Goal: Task Accomplishment & Management: Complete application form

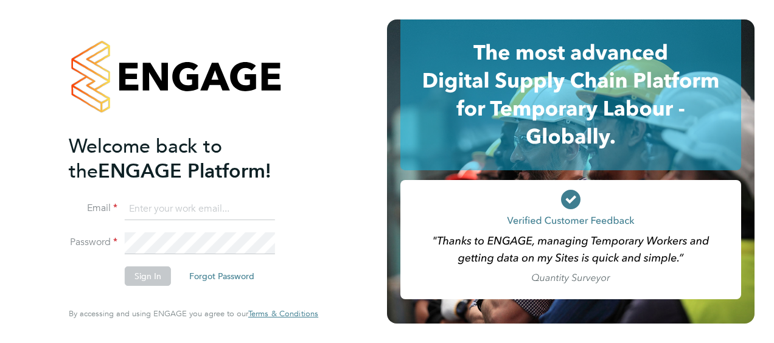
click at [133, 205] on input at bounding box center [200, 209] width 150 height 22
type input "sara.blatcher@apleona.com"
click at [147, 272] on button "Sign In" at bounding box center [148, 276] width 46 height 19
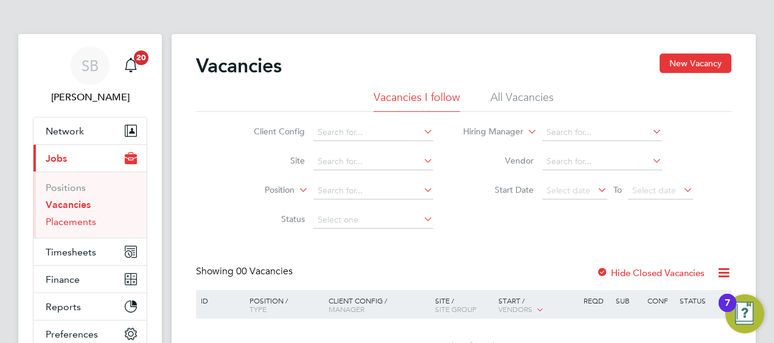
click at [84, 222] on link "Placements" at bounding box center [71, 222] width 51 height 12
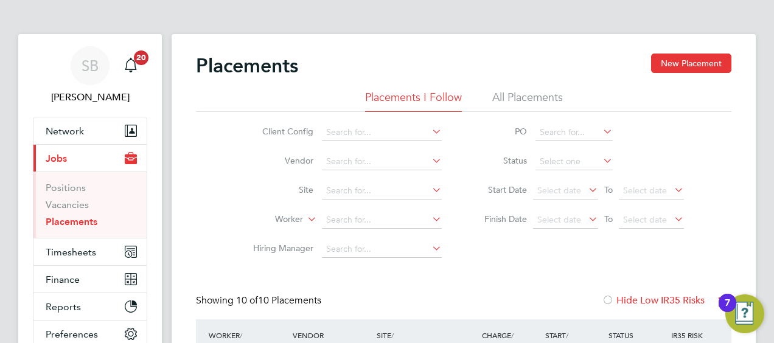
click at [513, 97] on li "All Placements" at bounding box center [528, 101] width 71 height 22
click at [332, 189] on input at bounding box center [382, 191] width 120 height 17
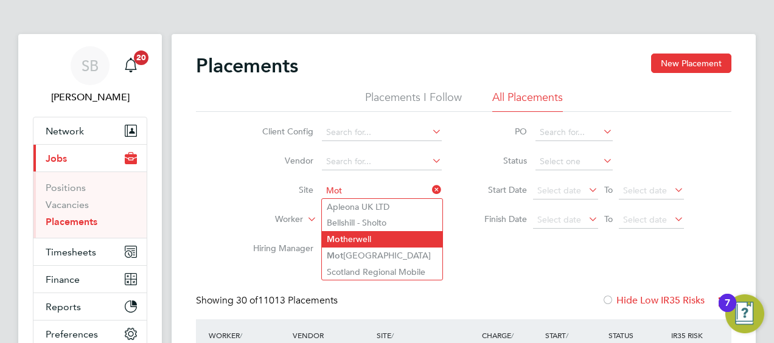
click at [345, 236] on li "Mot herwell" at bounding box center [382, 239] width 121 height 16
type input "Motherwell"
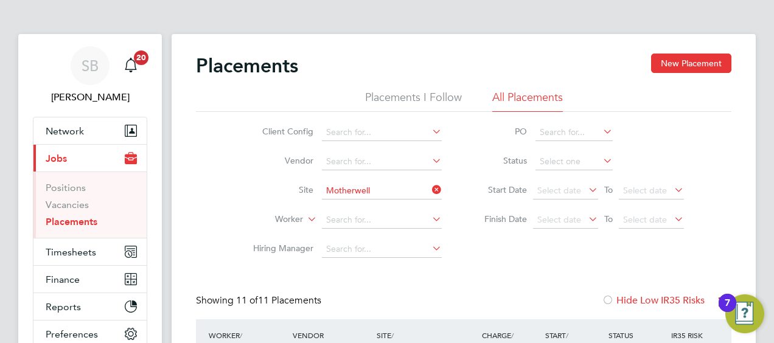
scroll to position [35, 105]
click at [700, 57] on button "New Placement" at bounding box center [691, 63] width 80 height 19
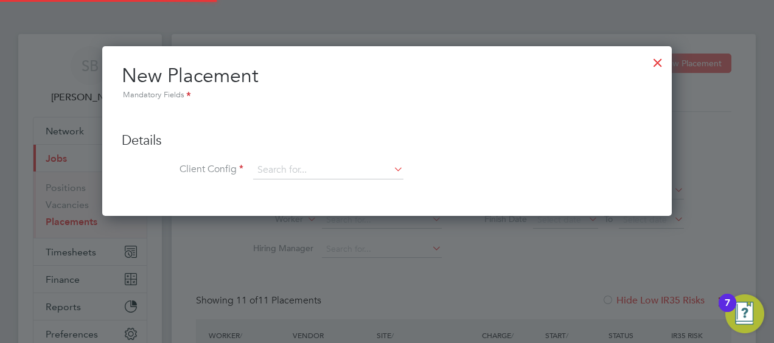
scroll to position [170, 570]
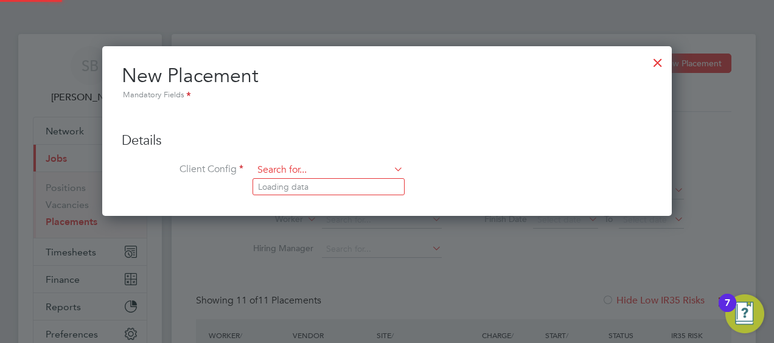
click at [313, 165] on input at bounding box center [328, 170] width 150 height 18
type input "Mother"
click at [656, 60] on div at bounding box center [658, 60] width 22 height 22
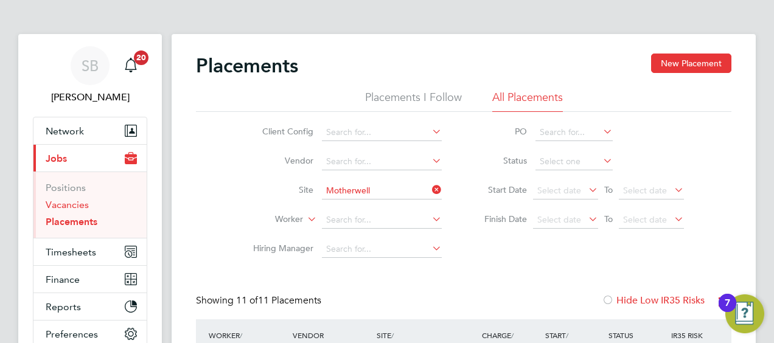
click at [68, 205] on link "Vacancies" at bounding box center [67, 205] width 43 height 12
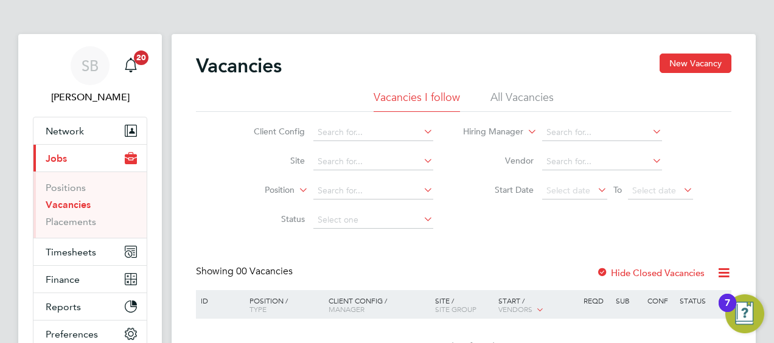
click at [531, 97] on li "All Vacancies" at bounding box center [522, 101] width 63 height 22
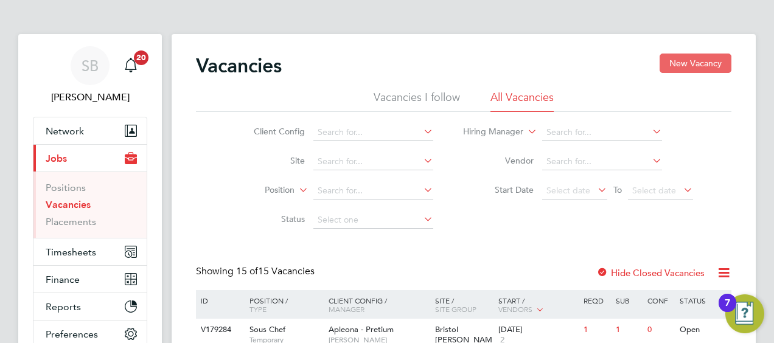
click at [700, 60] on button "New Vacancy" at bounding box center [696, 63] width 72 height 19
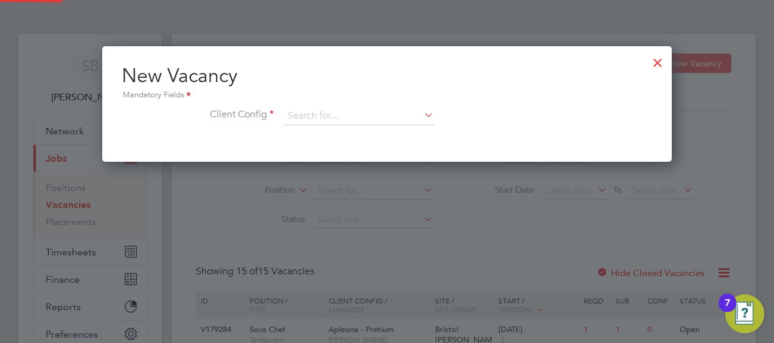
scroll to position [115, 570]
click at [301, 114] on input at bounding box center [359, 116] width 150 height 18
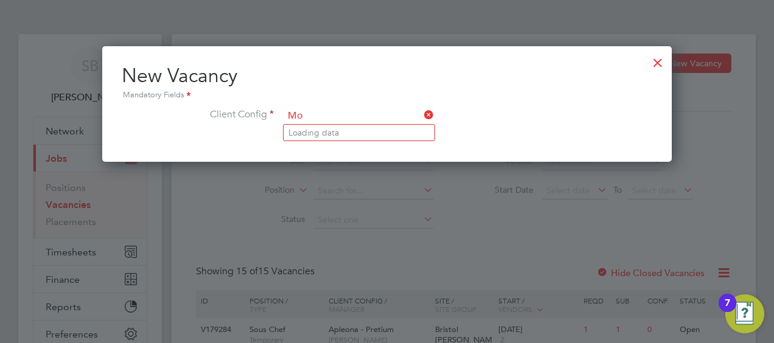
type input "M"
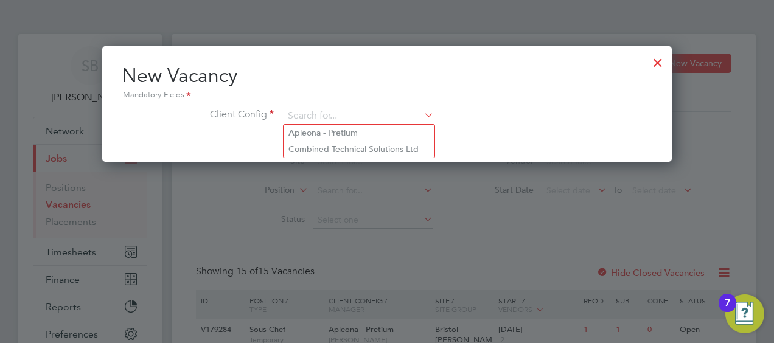
click at [91, 222] on div at bounding box center [387, 171] width 774 height 343
click at [657, 60] on div at bounding box center [658, 60] width 22 height 22
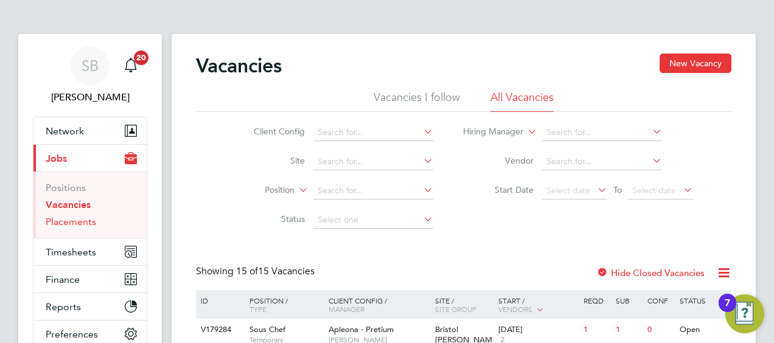
click at [62, 223] on link "Placements" at bounding box center [71, 222] width 51 height 12
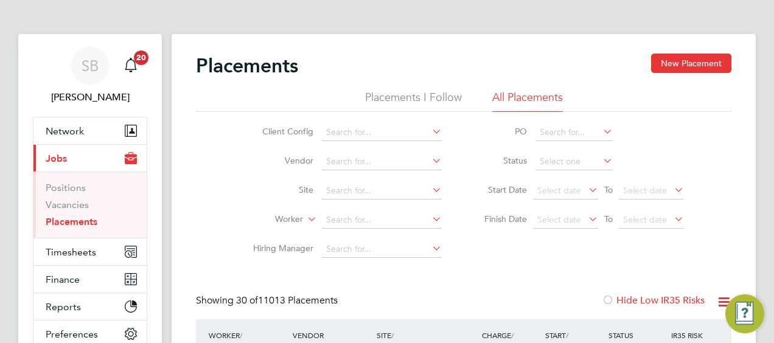
scroll to position [35, 85]
click at [667, 63] on button "New Placement" at bounding box center [691, 63] width 80 height 19
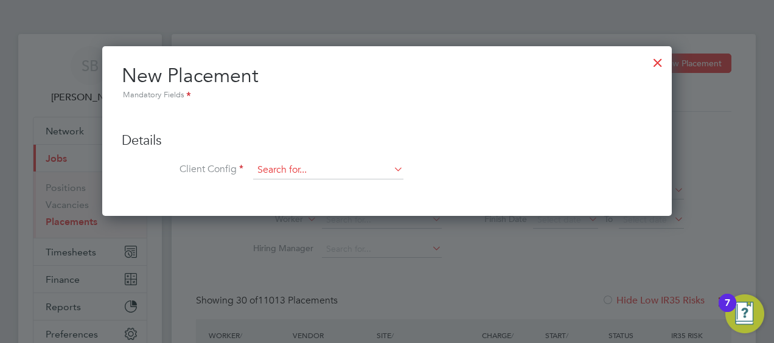
click at [273, 163] on input at bounding box center [328, 170] width 150 height 18
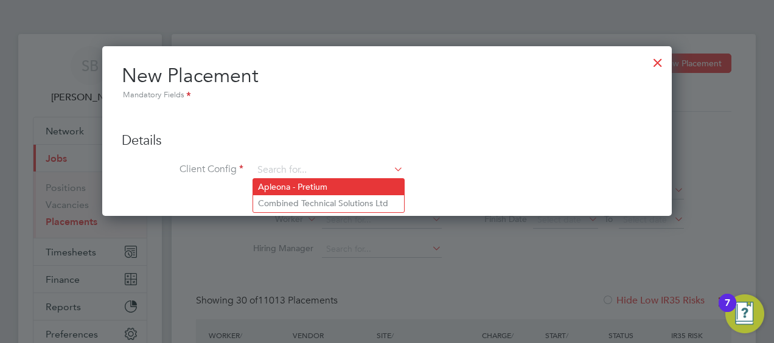
click at [272, 184] on li "Apleona - Pretium" at bounding box center [328, 187] width 151 height 16
type input "Apleona - Pretium"
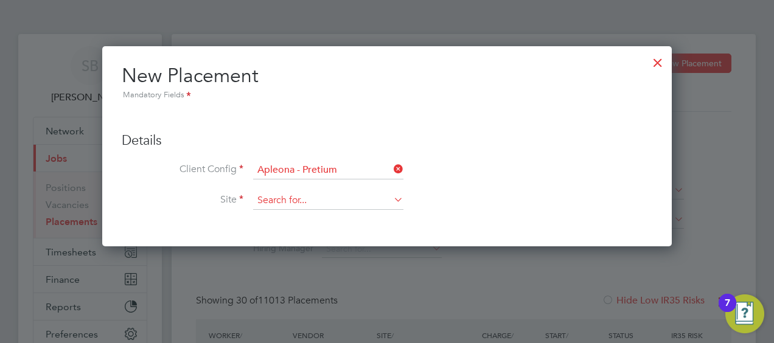
click at [268, 198] on input at bounding box center [328, 201] width 150 height 18
click at [275, 217] on b "Moth" at bounding box center [268, 217] width 21 height 10
type input "Motherwell"
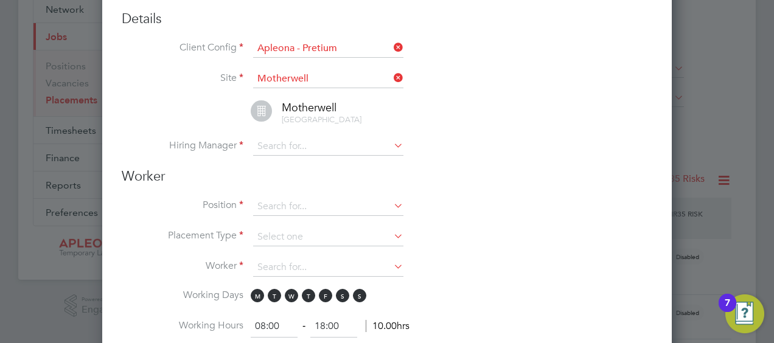
click at [391, 151] on icon at bounding box center [391, 145] width 0 height 17
click at [300, 205] on li "Pa ul [PERSON_NAME]" at bounding box center [328, 205] width 151 height 16
type input "[PERSON_NAME]"
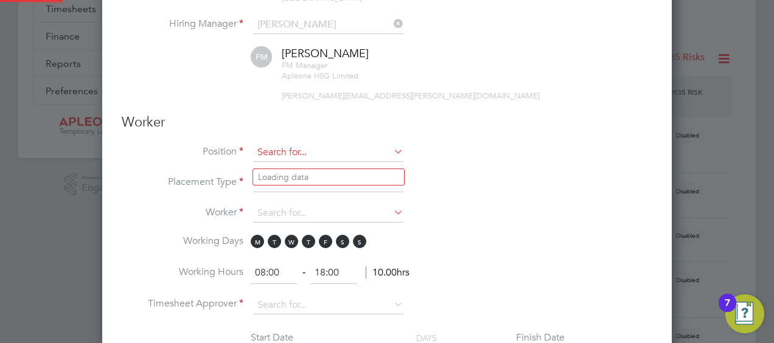
click at [267, 158] on input at bounding box center [328, 153] width 150 height 18
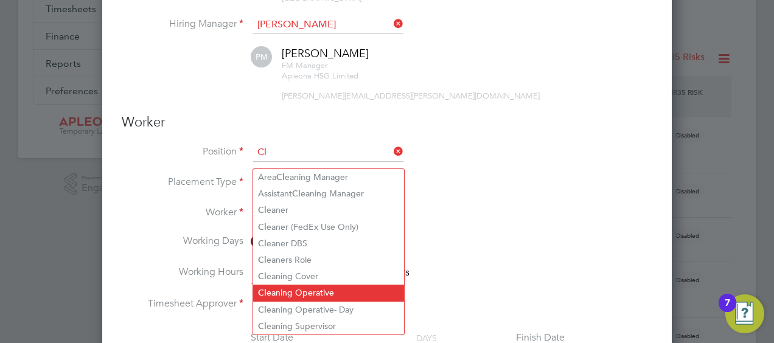
click at [304, 290] on li "Cl eaning Operative" at bounding box center [328, 293] width 151 height 16
type input "Cleaning Operative"
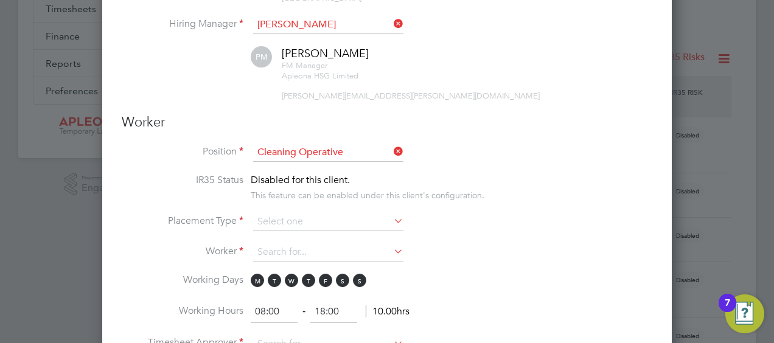
click at [391, 226] on icon at bounding box center [391, 220] width 0 height 17
click at [391, 225] on icon at bounding box center [391, 220] width 0 height 17
click at [267, 220] on input at bounding box center [328, 222] width 150 height 18
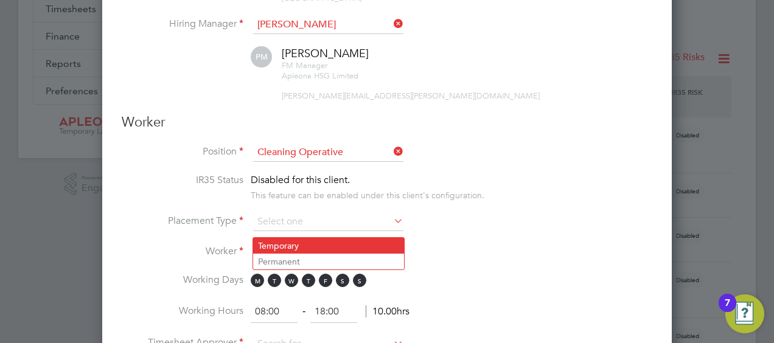
click at [268, 245] on li "Temporary" at bounding box center [328, 246] width 151 height 16
type input "Temporary"
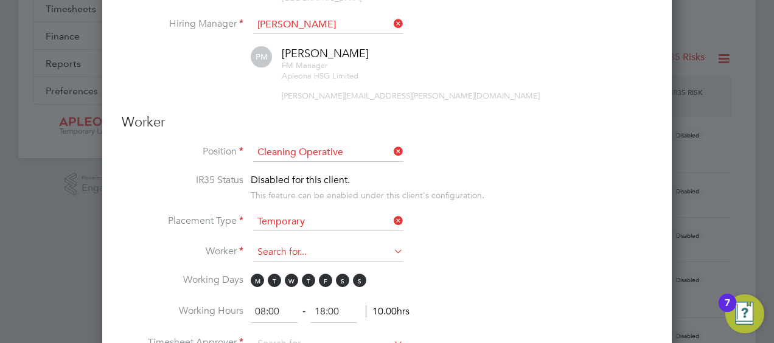
click at [264, 256] on input at bounding box center [328, 253] width 150 height 18
click at [391, 255] on icon at bounding box center [391, 251] width 0 height 17
click at [259, 254] on input at bounding box center [328, 253] width 150 height 18
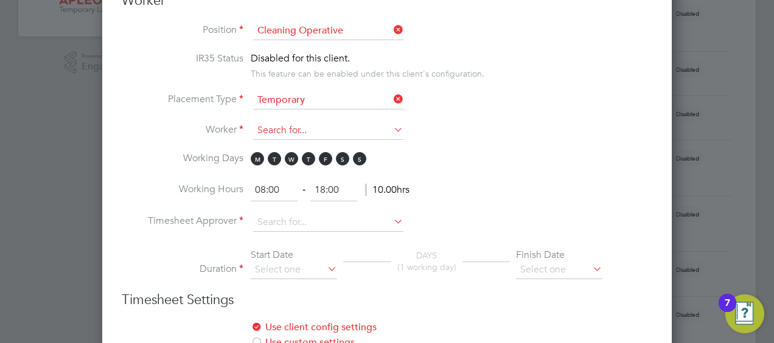
click at [262, 133] on input at bounding box center [328, 131] width 150 height 18
click at [391, 135] on icon at bounding box center [391, 129] width 0 height 17
click at [261, 170] on li "+ Add new" at bounding box center [328, 170] width 151 height 16
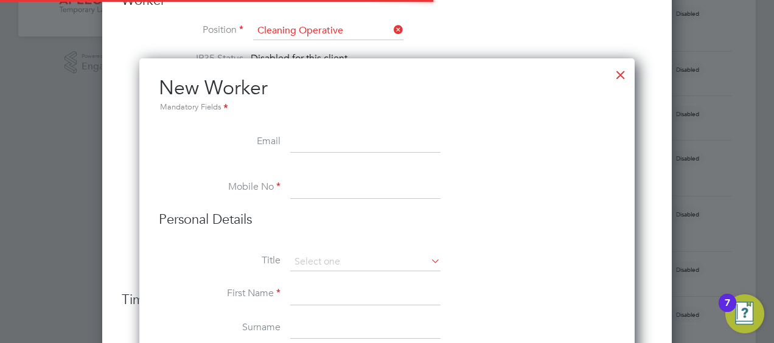
scroll to position [1056, 496]
click at [619, 71] on div at bounding box center [621, 72] width 22 height 22
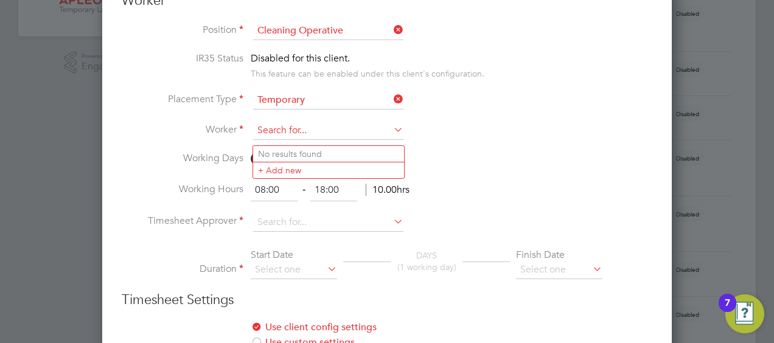
click at [264, 135] on input at bounding box center [328, 131] width 150 height 18
type input "C"
click at [536, 180] on li "Working Days M T W T F S S" at bounding box center [387, 165] width 531 height 27
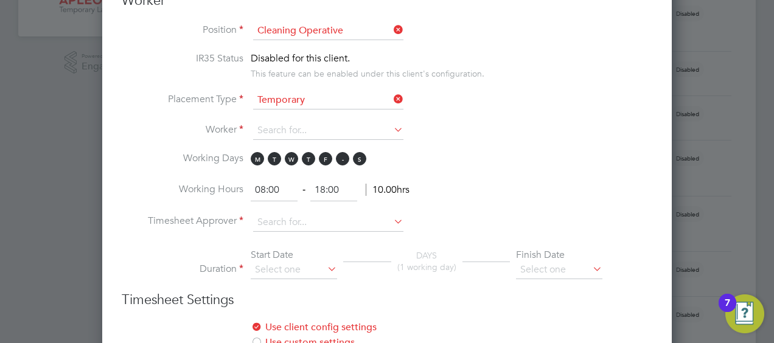
click at [343, 166] on span "S" at bounding box center [342, 158] width 13 height 13
click at [339, 161] on span "S" at bounding box center [342, 158] width 13 height 13
click at [255, 161] on span "M" at bounding box center [257, 158] width 13 height 13
click at [272, 160] on span "T" at bounding box center [274, 158] width 13 height 13
click at [289, 161] on span "W" at bounding box center [291, 158] width 13 height 13
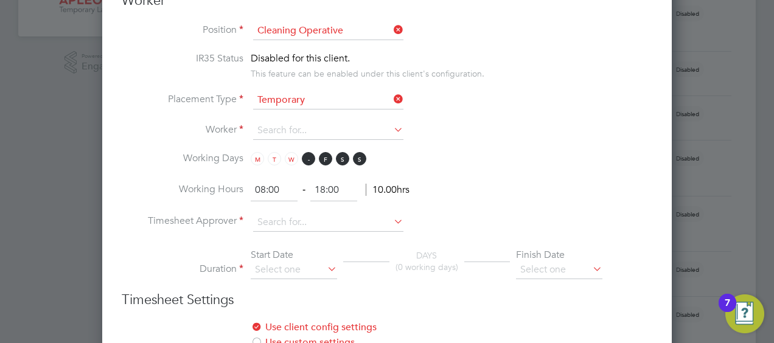
click at [303, 164] on span "T" at bounding box center [308, 158] width 13 height 13
click at [323, 161] on span "F" at bounding box center [325, 158] width 13 height 13
click at [263, 194] on input "08:00" at bounding box center [274, 191] width 47 height 22
click at [264, 194] on input "08:00" at bounding box center [274, 191] width 47 height 22
type input "07:00"
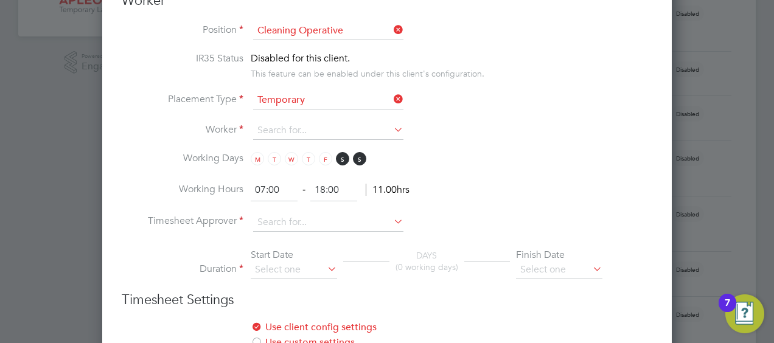
click at [324, 194] on input "18:00" at bounding box center [333, 191] width 47 height 22
type input "11:00"
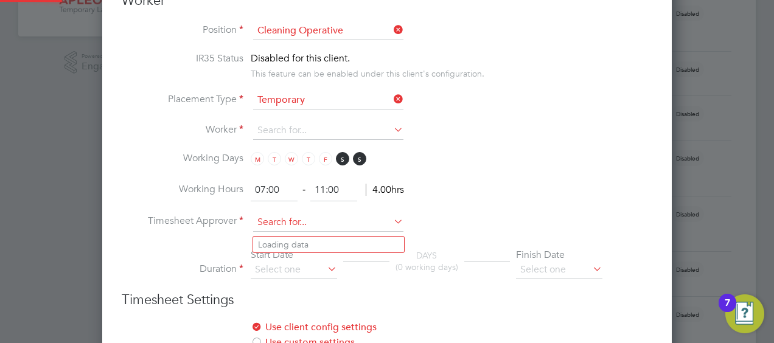
click at [271, 224] on input at bounding box center [328, 223] width 150 height 18
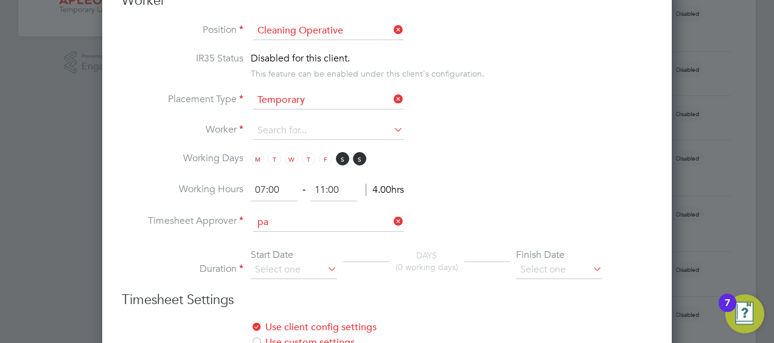
click at [282, 259] on li "Pa ul [PERSON_NAME]" at bounding box center [328, 261] width 151 height 16
type input "[PERSON_NAME]"
click at [325, 273] on icon at bounding box center [325, 269] width 0 height 17
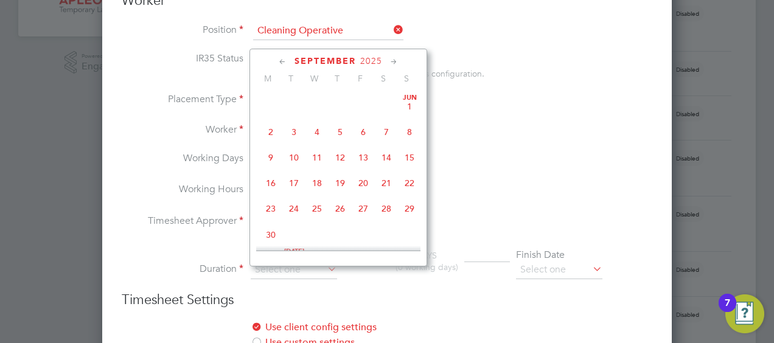
scroll to position [365, 0]
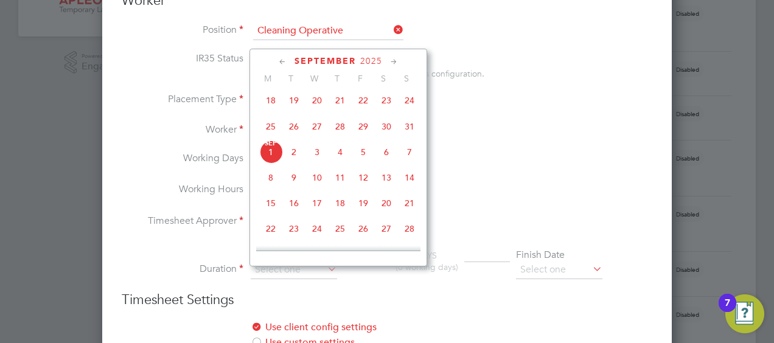
click at [341, 206] on span "18" at bounding box center [340, 203] width 23 height 23
type input "[DATE]"
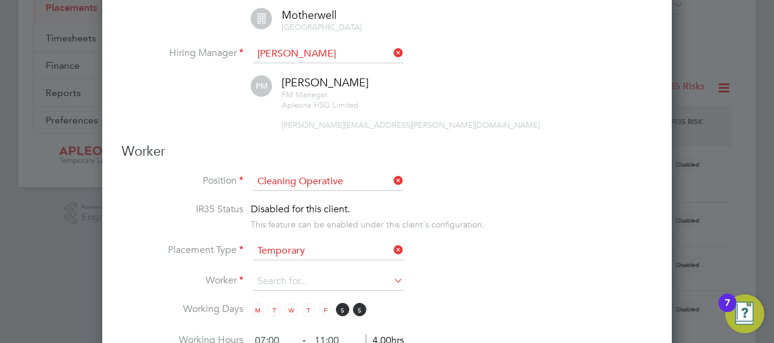
scroll to position [244, 0]
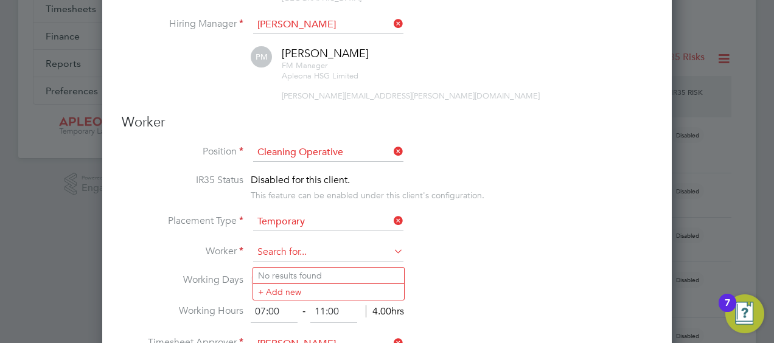
click at [266, 256] on input at bounding box center [328, 253] width 150 height 18
type input "a"
type input "b"
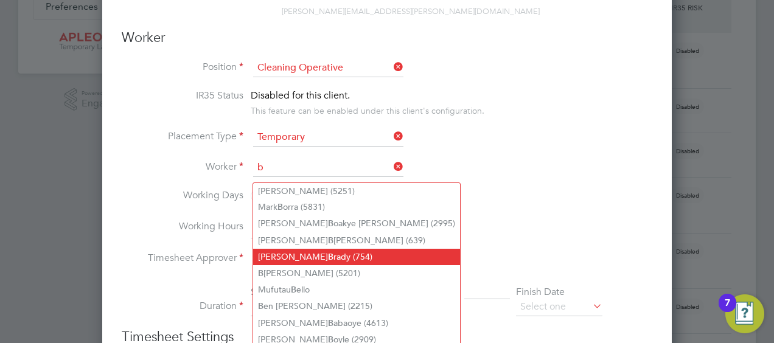
scroll to position [365, 0]
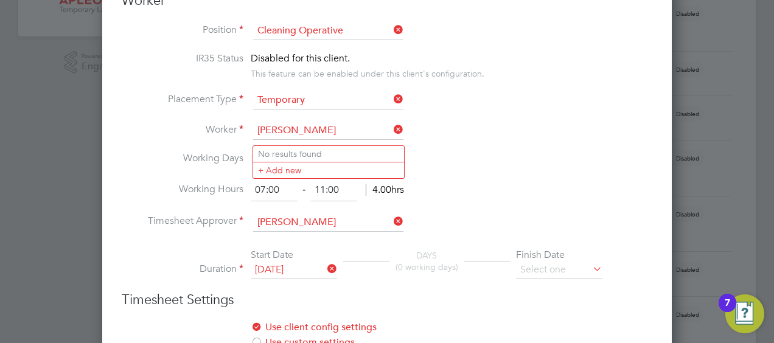
type input "[PERSON_NAME]"
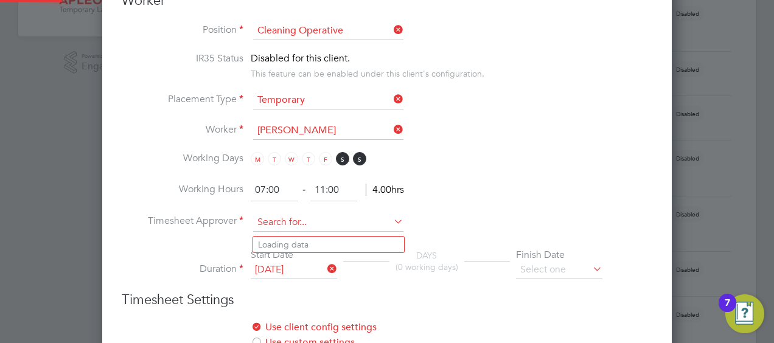
click at [342, 224] on input at bounding box center [328, 223] width 150 height 18
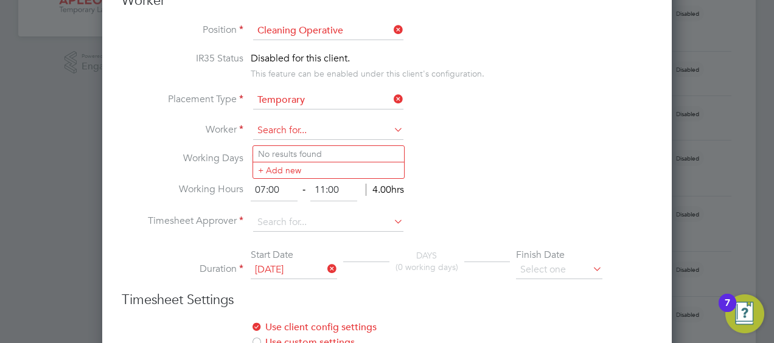
click at [259, 134] on input at bounding box center [328, 131] width 150 height 18
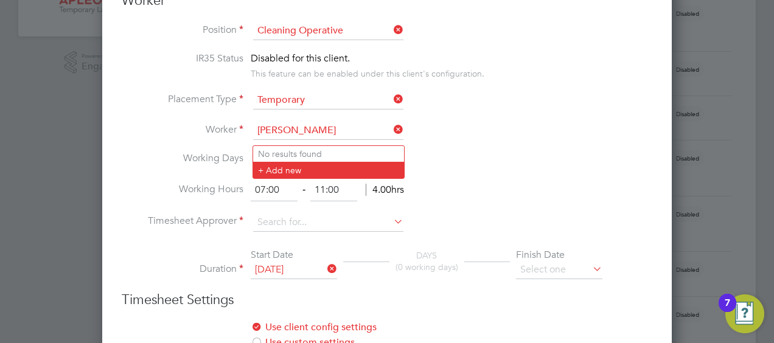
type input "[PERSON_NAME]"
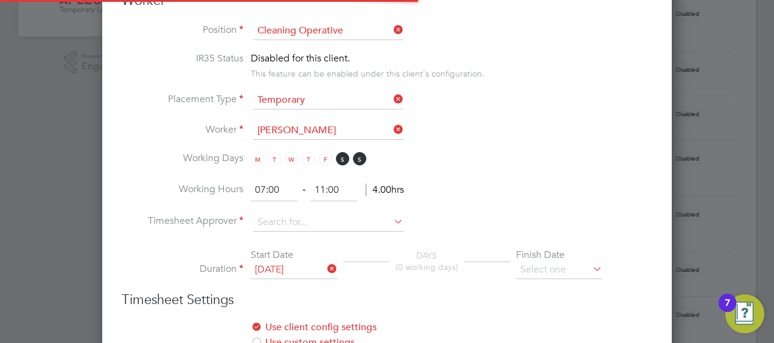
click at [265, 167] on li "+ Add new" at bounding box center [328, 170] width 151 height 16
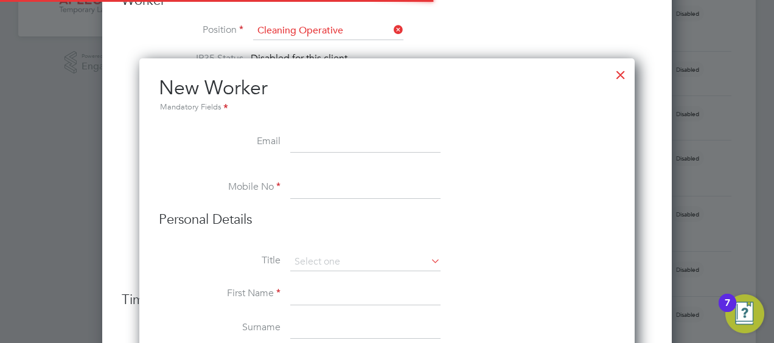
scroll to position [1056, 496]
click at [623, 72] on div at bounding box center [621, 72] width 22 height 22
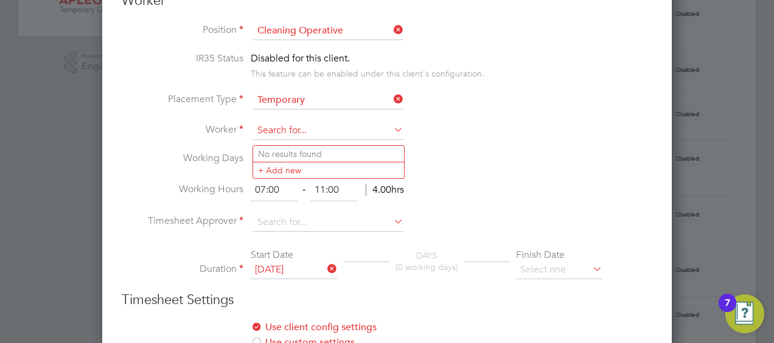
click at [258, 133] on input at bounding box center [328, 131] width 150 height 18
type input "a"
type input "A"
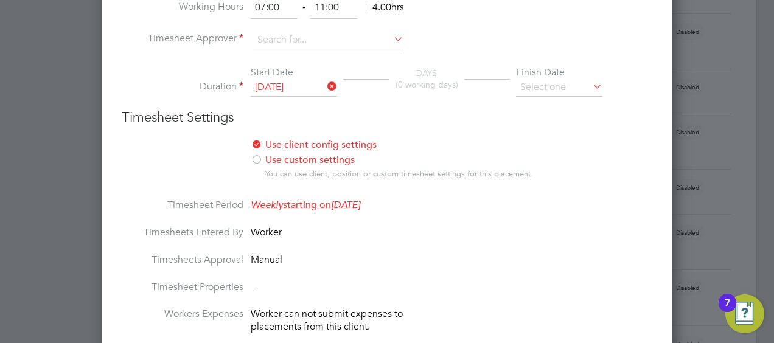
scroll to position [418, 0]
click at [281, 93] on input "[DATE]" at bounding box center [294, 88] width 86 height 18
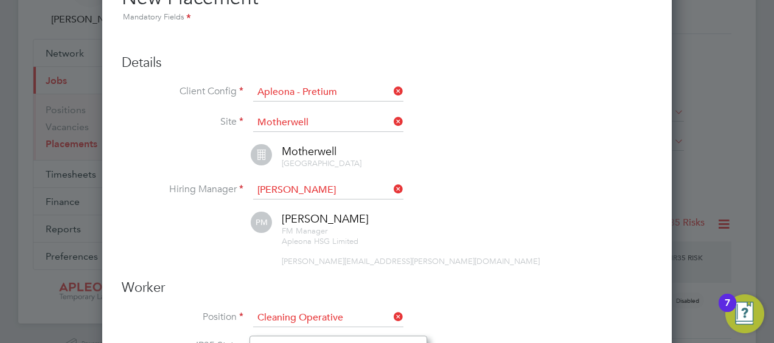
scroll to position [0, 0]
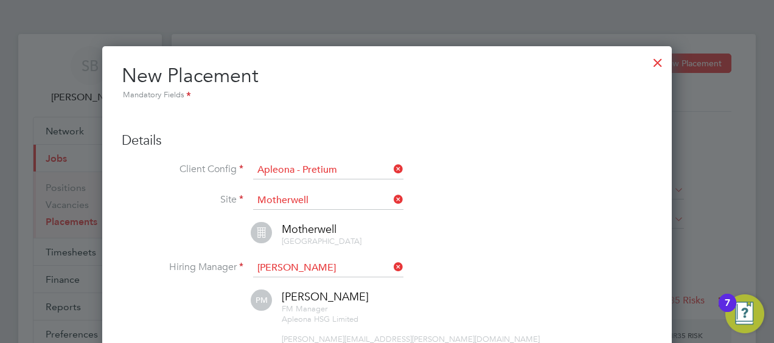
click at [661, 60] on div at bounding box center [658, 60] width 22 height 22
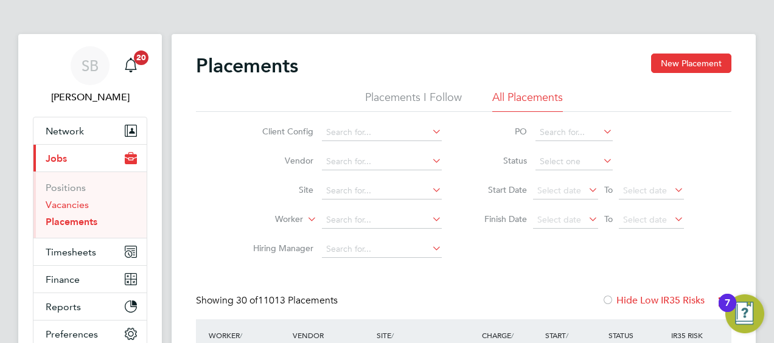
click at [72, 200] on link "Vacancies" at bounding box center [67, 205] width 43 height 12
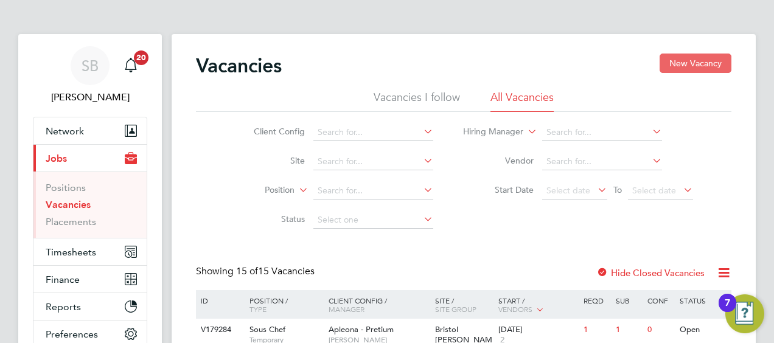
click at [709, 59] on button "New Vacancy" at bounding box center [696, 63] width 72 height 19
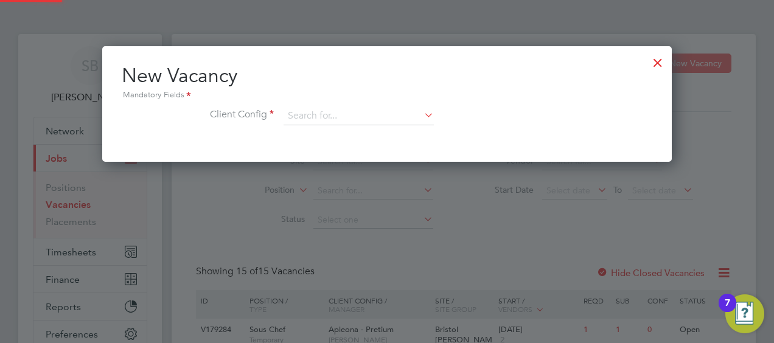
scroll to position [115, 570]
click at [296, 113] on input at bounding box center [359, 116] width 150 height 18
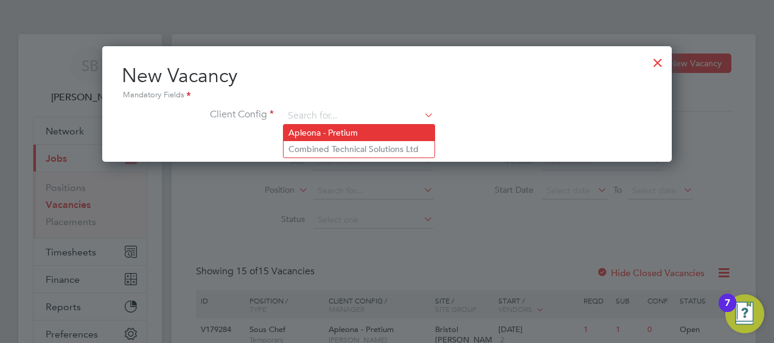
click at [306, 133] on li "Apleona - Pretium" at bounding box center [359, 133] width 151 height 16
type input "Apleona - Pretium"
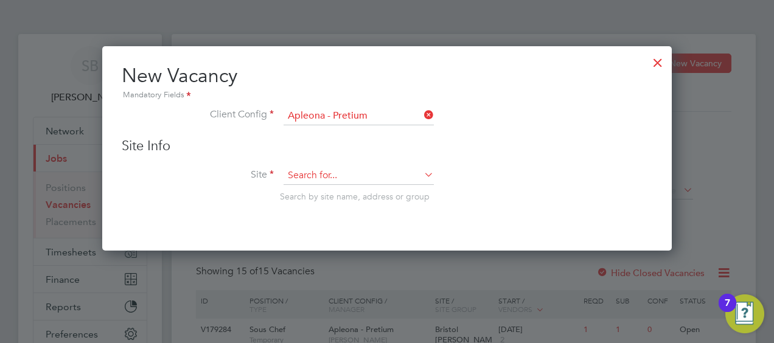
click at [290, 170] on input at bounding box center [359, 176] width 150 height 18
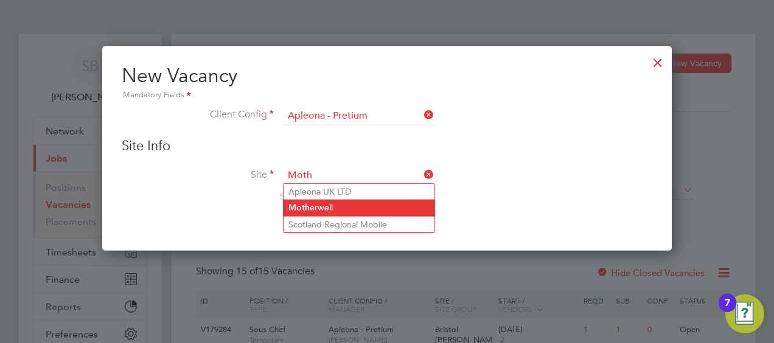
click at [306, 205] on b "Moth" at bounding box center [299, 208] width 21 height 10
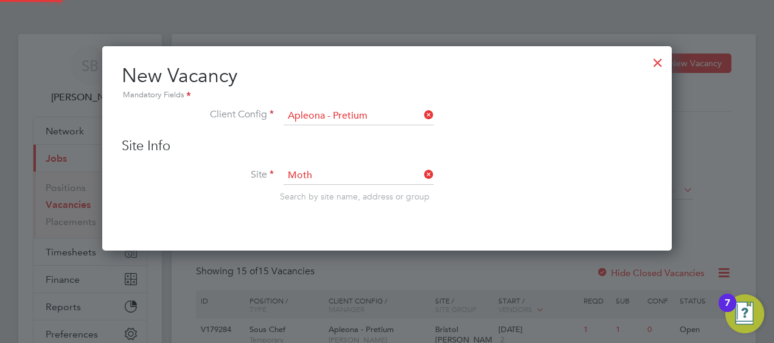
type input "Motherwell"
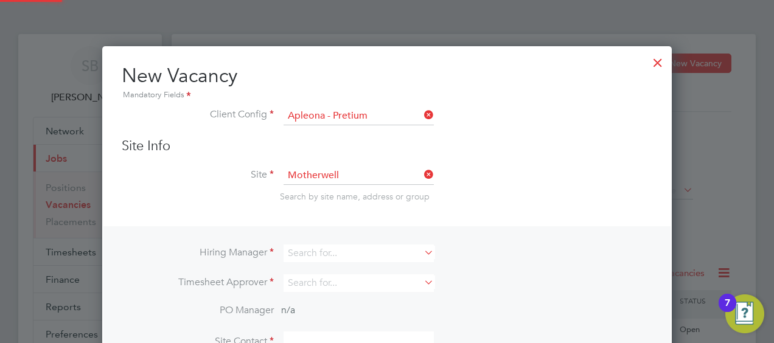
scroll to position [453, 570]
click at [298, 251] on input at bounding box center [359, 254] width 150 height 18
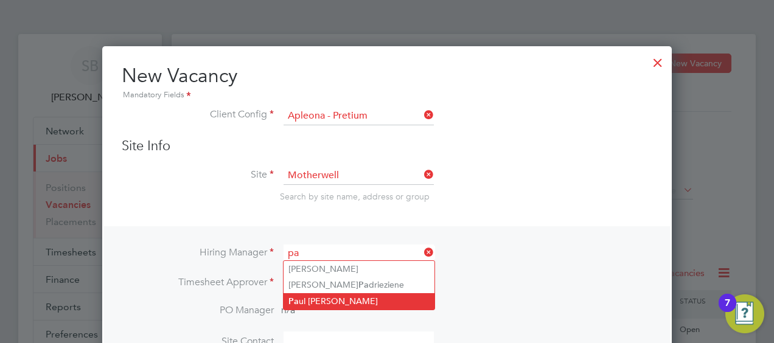
click at [321, 297] on li "Pa ul [PERSON_NAME]" at bounding box center [359, 301] width 151 height 16
type input "[PERSON_NAME]"
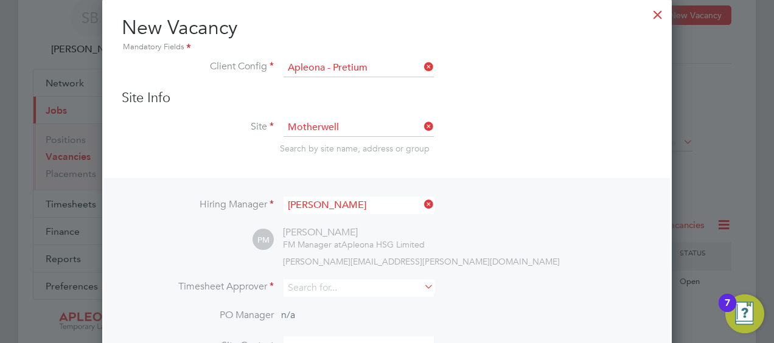
scroll to position [122, 0]
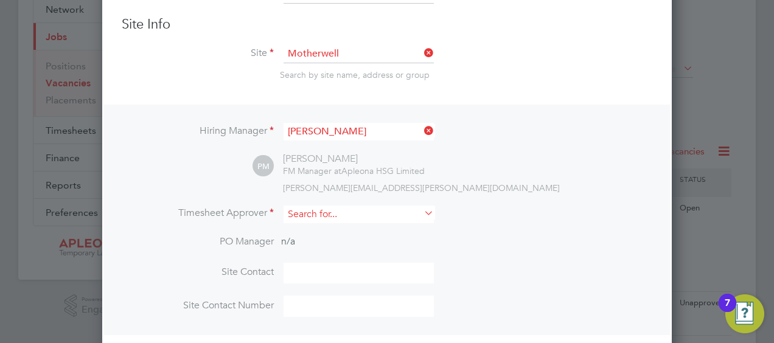
click at [298, 211] on input at bounding box center [359, 215] width 150 height 18
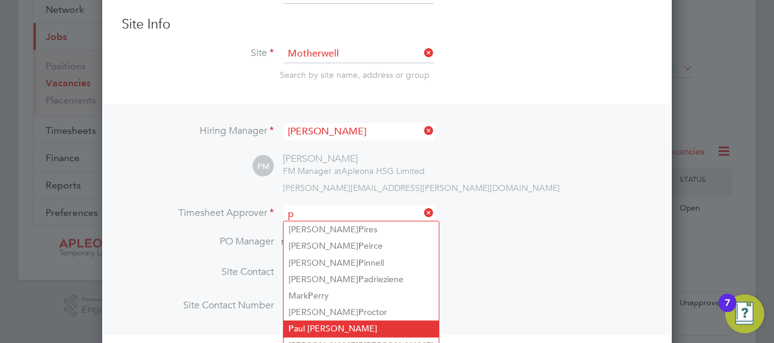
click at [331, 327] on li "P aul [PERSON_NAME]" at bounding box center [361, 329] width 155 height 16
type input "[PERSON_NAME]"
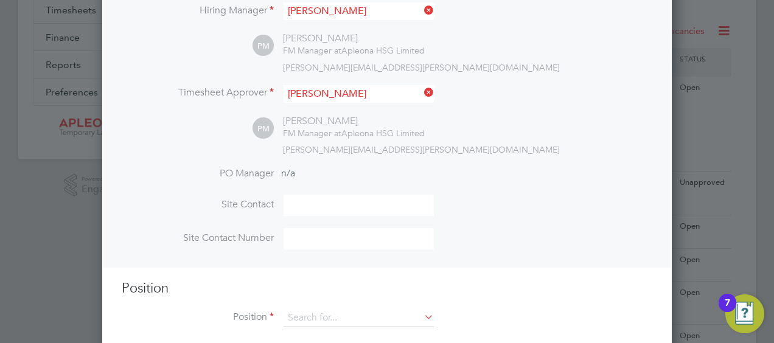
scroll to position [244, 0]
click at [298, 203] on input at bounding box center [359, 204] width 150 height 21
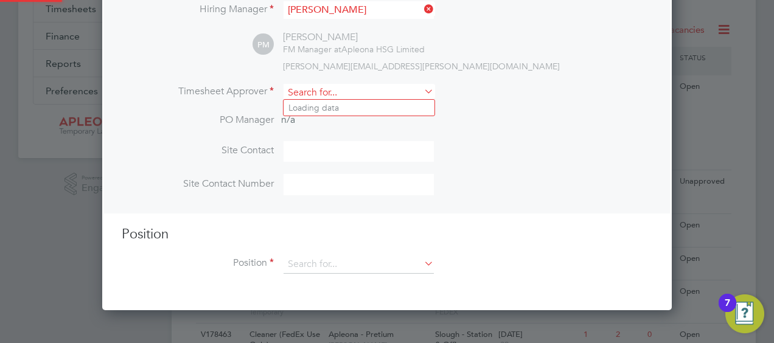
scroll to position [506, 570]
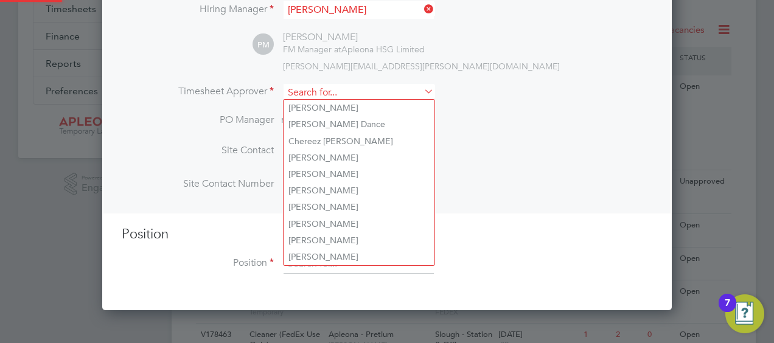
click at [351, 88] on input at bounding box center [359, 93] width 150 height 18
click at [485, 196] on li "Site Contact Number" at bounding box center [387, 190] width 531 height 33
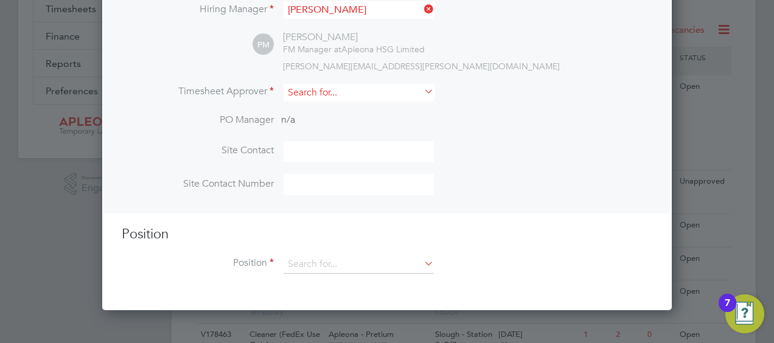
click at [302, 90] on input at bounding box center [359, 93] width 150 height 18
click at [317, 205] on li "P aul [PERSON_NAME]" at bounding box center [361, 207] width 155 height 16
type input "[PERSON_NAME]"
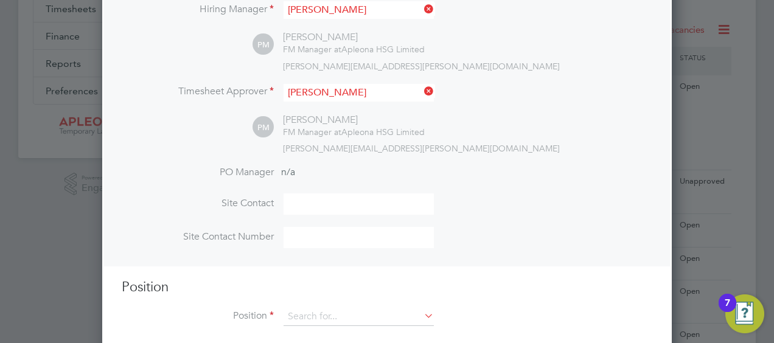
click at [297, 202] on input at bounding box center [359, 204] width 150 height 21
type input "[PERSON_NAME]"
click at [298, 233] on input at bounding box center [359, 237] width 150 height 21
click at [296, 231] on input at bounding box center [359, 237] width 150 height 21
paste input "07510 360605"
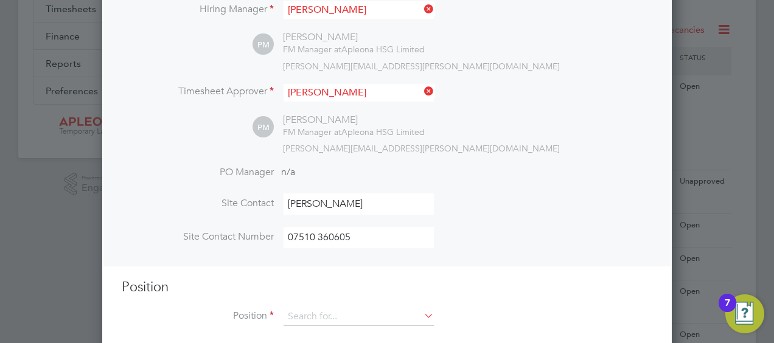
type input "07510 360605"
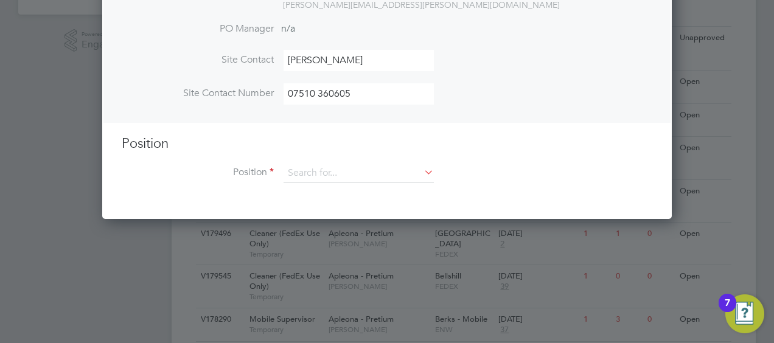
scroll to position [426, 0]
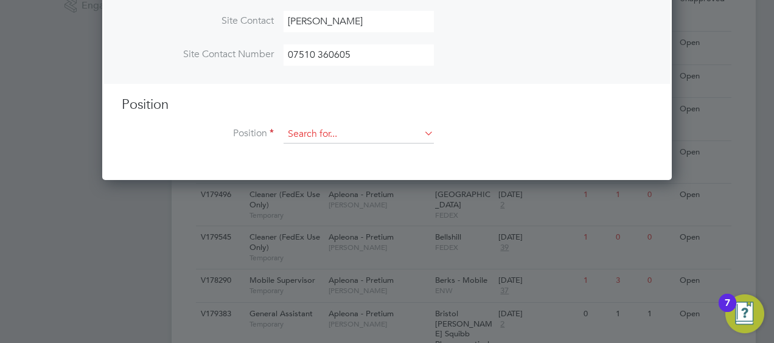
click at [297, 128] on input at bounding box center [359, 134] width 150 height 18
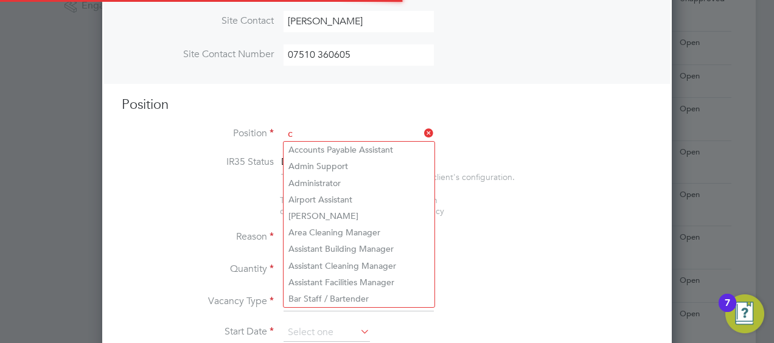
scroll to position [1746, 570]
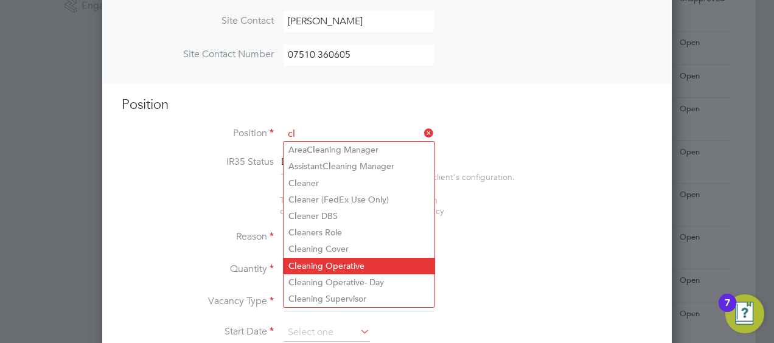
click at [339, 265] on li "Cl eaning Operative" at bounding box center [359, 266] width 151 height 16
type input "Cleaning Operative"
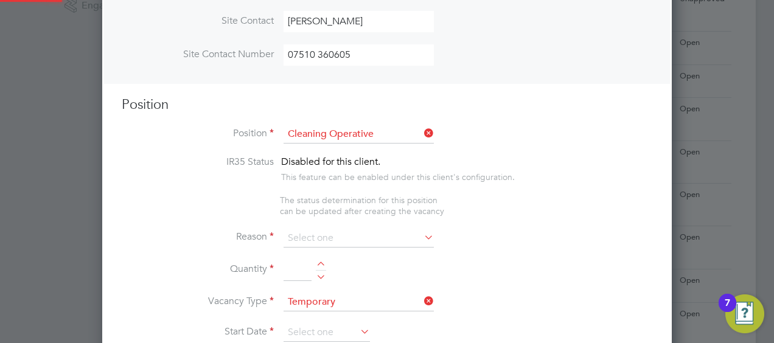
type textarea "Cleaning of a School, will include wiping down, cleaning toilets, emptying bins…"
click at [320, 235] on input at bounding box center [359, 239] width 150 height 18
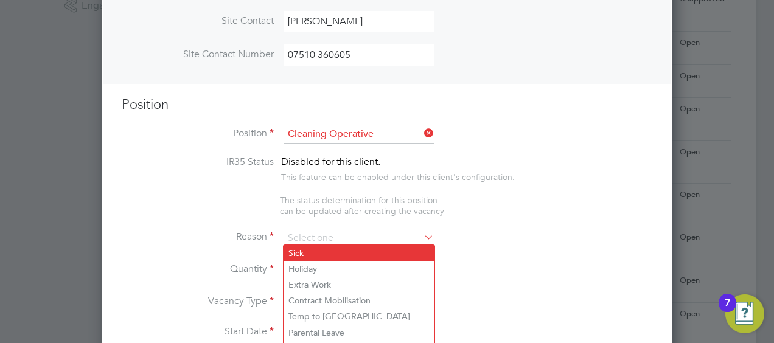
click at [297, 252] on li "Sick" at bounding box center [359, 253] width 151 height 16
type input "Sick"
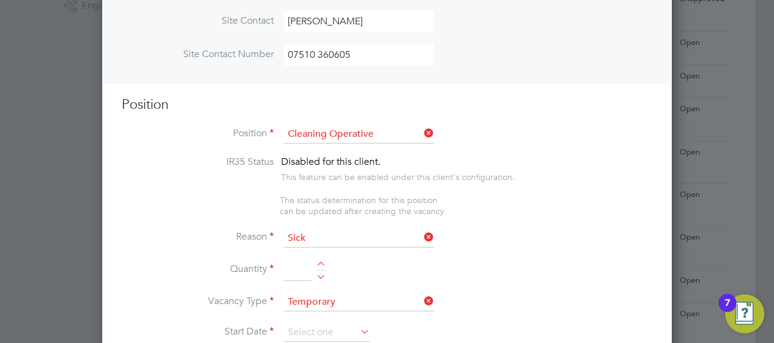
click at [320, 262] on div at bounding box center [321, 266] width 10 height 9
type input "1"
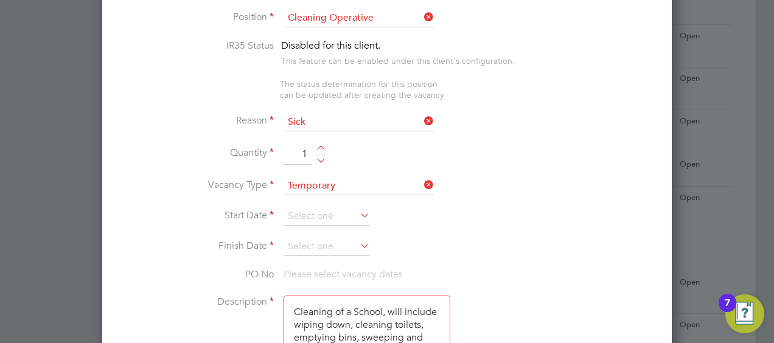
scroll to position [548, 0]
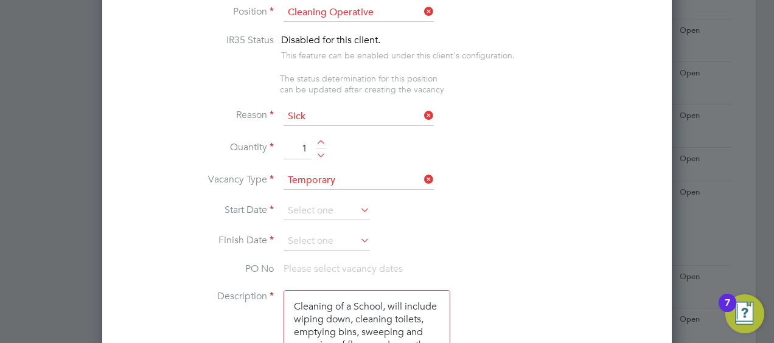
click at [358, 203] on icon at bounding box center [358, 210] width 0 height 17
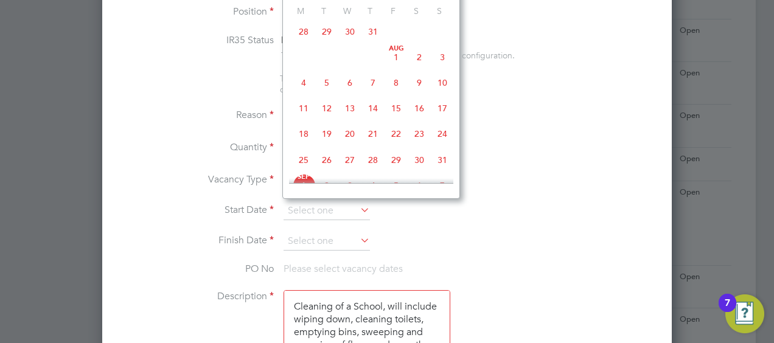
scroll to position [244, 0]
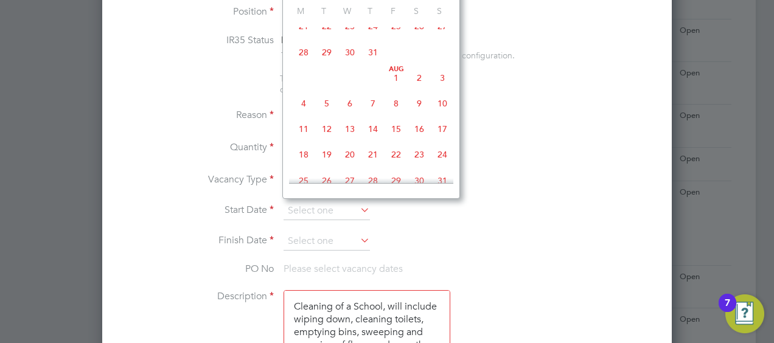
click at [304, 157] on span "18" at bounding box center [303, 154] width 23 height 23
type input "[DATE]"
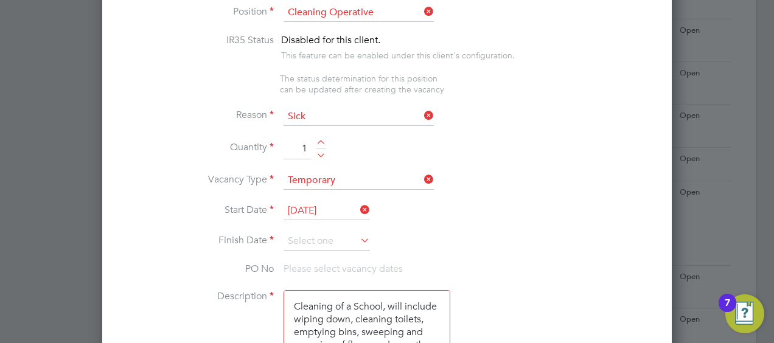
click at [358, 233] on icon at bounding box center [358, 240] width 0 height 17
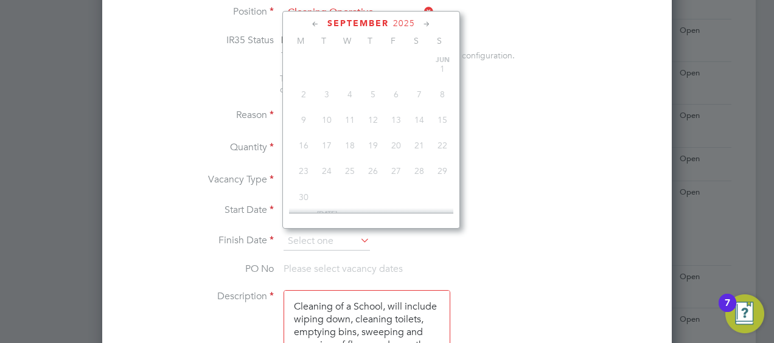
scroll to position [365, 0]
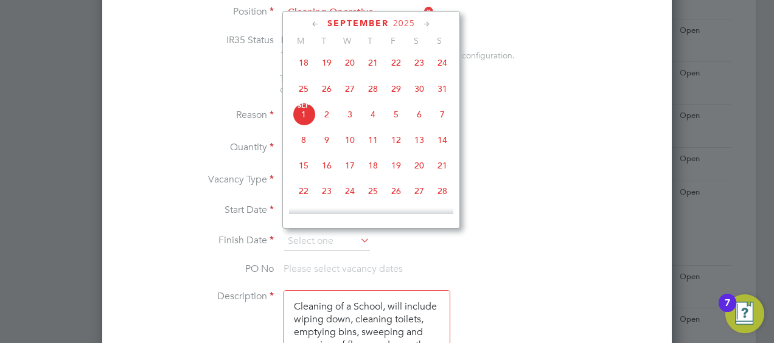
click at [394, 65] on span "22" at bounding box center [396, 62] width 23 height 23
type input "[DATE]"
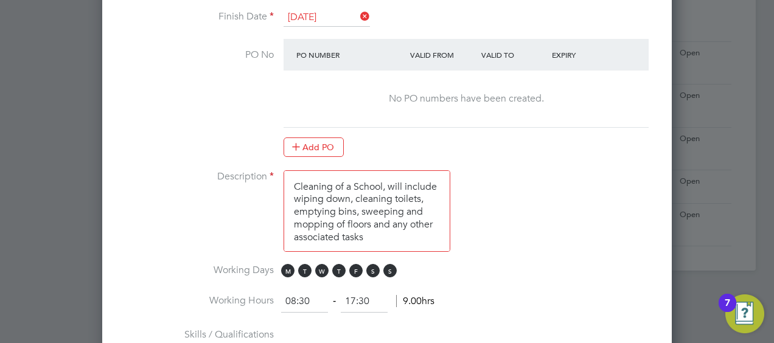
scroll to position [791, 0]
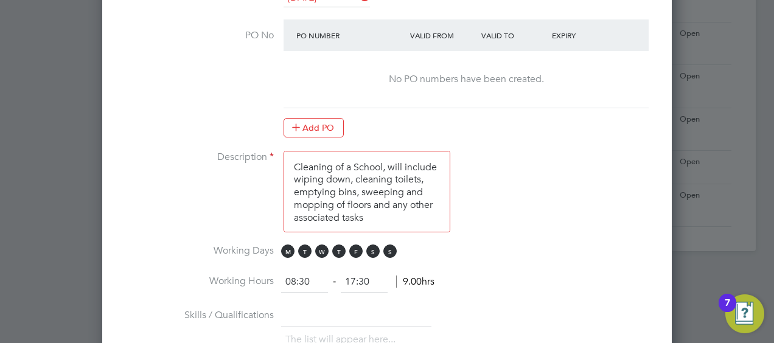
click at [382, 160] on textarea "Cleaning of a School, will include wiping down, cleaning toilets, emptying bins…" at bounding box center [367, 192] width 167 height 82
click at [384, 160] on textarea "Cleaning of a School, will include wiping down, cleaning toilets, emptying bins…" at bounding box center [367, 192] width 167 height 82
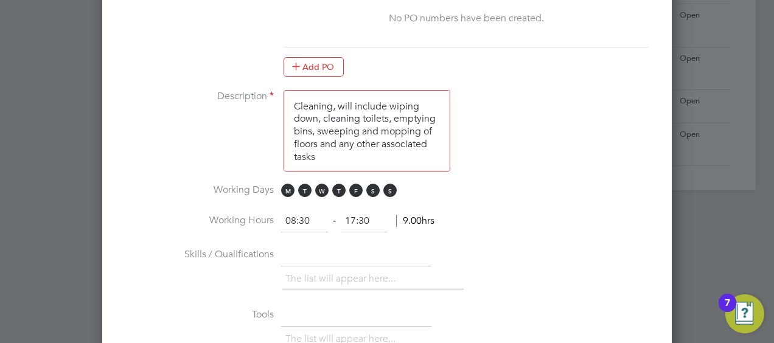
scroll to position [913, 0]
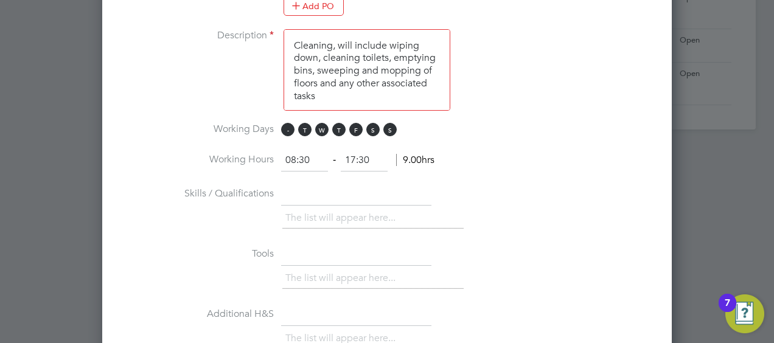
type textarea "Cleaning, will include wiping down, cleaning toilets, emptying bins, sweeping a…"
click at [287, 123] on span "M" at bounding box center [287, 129] width 13 height 13
click at [304, 123] on span "T" at bounding box center [304, 129] width 13 height 13
click at [320, 123] on span "W" at bounding box center [321, 129] width 13 height 13
click at [338, 123] on span "T" at bounding box center [338, 129] width 13 height 13
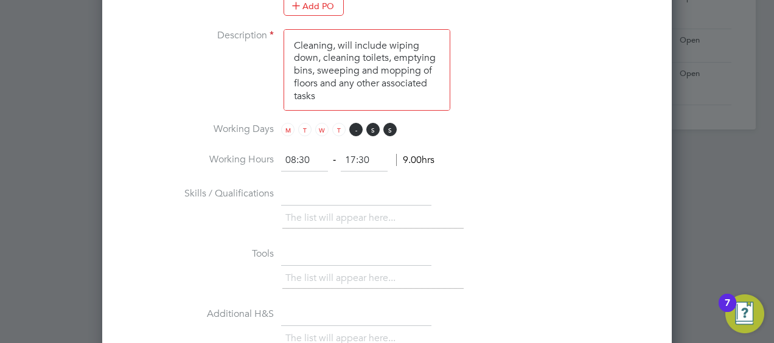
click at [353, 123] on span "F" at bounding box center [355, 129] width 13 height 13
click at [295, 154] on input "08:30" at bounding box center [304, 161] width 47 height 22
click at [302, 153] on input "07:30" at bounding box center [304, 161] width 47 height 22
type input "07:00"
click at [354, 153] on input "17:30" at bounding box center [364, 161] width 47 height 22
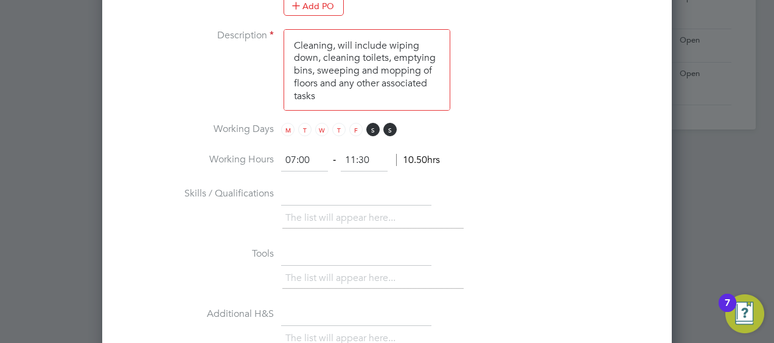
click at [363, 154] on input "11:30" at bounding box center [364, 161] width 47 height 22
type input "11:00"
click at [303, 210] on li "The list will appear here..." at bounding box center [343, 218] width 115 height 16
click at [304, 211] on li "The list will appear here..." at bounding box center [343, 218] width 115 height 16
click at [296, 187] on input "text" at bounding box center [356, 195] width 150 height 22
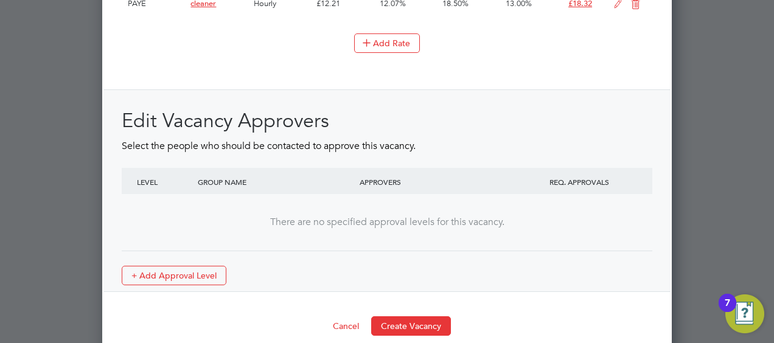
scroll to position [1531, 0]
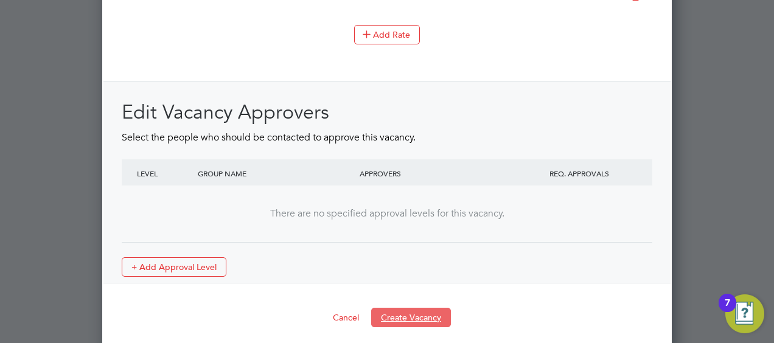
click at [398, 308] on button "Create Vacancy" at bounding box center [411, 317] width 80 height 19
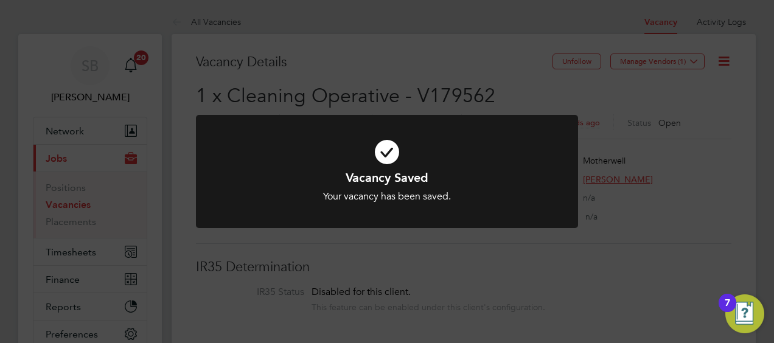
click at [439, 256] on div "Vacancy Saved Your vacancy has been saved. Cancel Okay" at bounding box center [387, 171] width 774 height 343
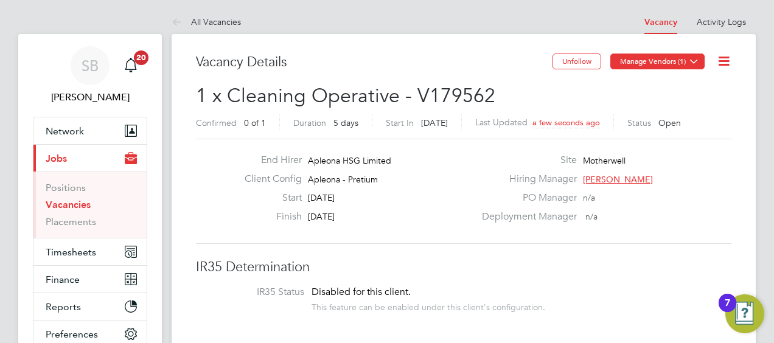
click at [693, 60] on icon at bounding box center [694, 61] width 9 height 9
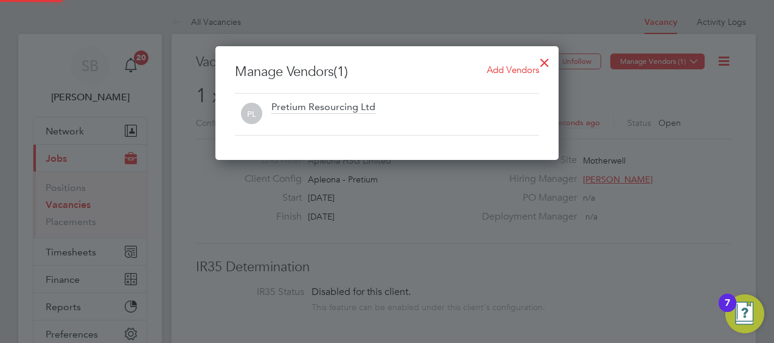
scroll to position [114, 343]
click at [534, 67] on div at bounding box center [545, 60] width 22 height 22
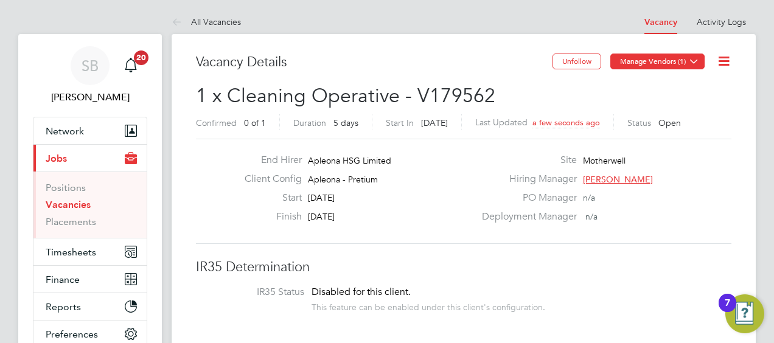
click at [690, 57] on icon at bounding box center [694, 61] width 9 height 9
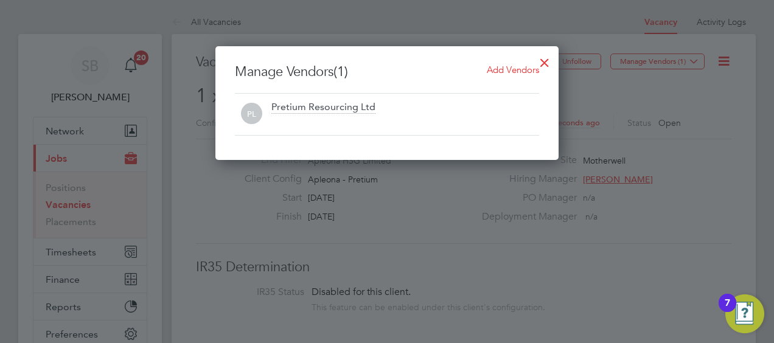
click at [493, 69] on span "Add Vendors" at bounding box center [513, 70] width 52 height 12
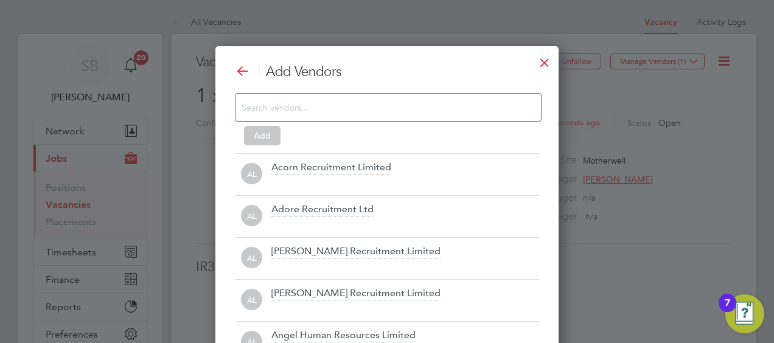
scroll to position [341, 343]
click at [245, 103] on input at bounding box center [379, 107] width 274 height 16
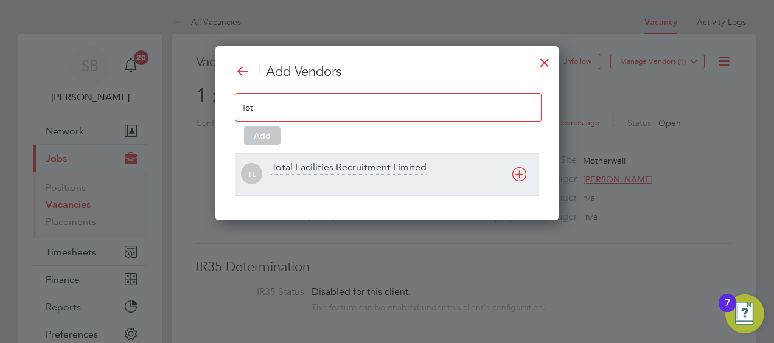
type input "Tot"
click at [315, 162] on div "Total Facilities Recruitment Limited" at bounding box center [349, 167] width 155 height 13
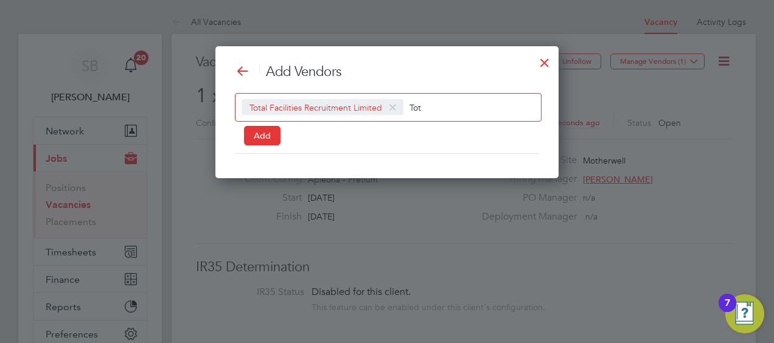
scroll to position [6, 6]
click at [263, 131] on button "Add" at bounding box center [262, 135] width 37 height 19
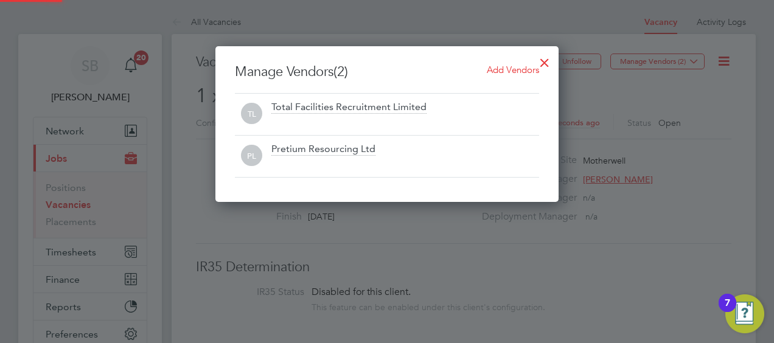
scroll to position [156, 343]
click at [545, 60] on div at bounding box center [545, 60] width 22 height 22
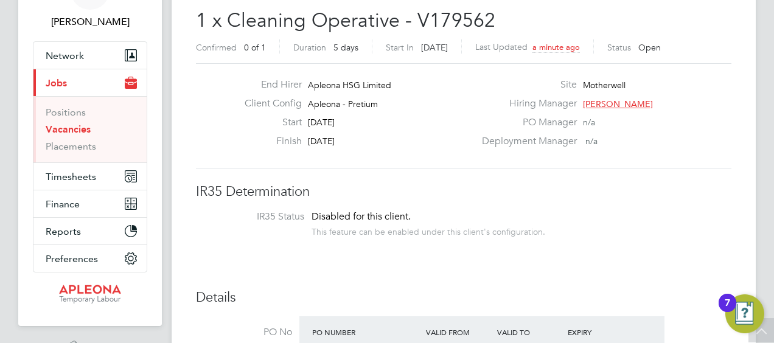
scroll to position [0, 0]
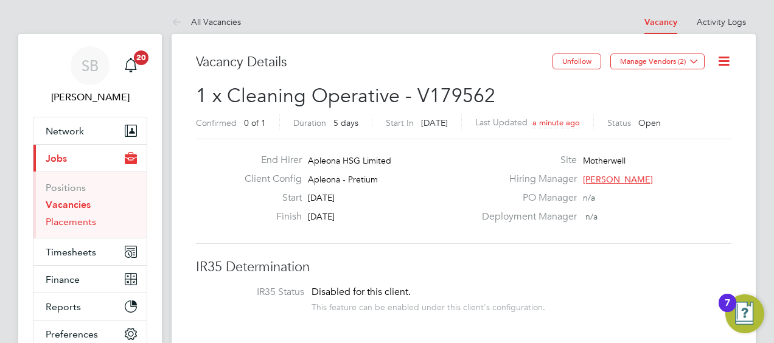
click at [85, 221] on link "Placements" at bounding box center [71, 222] width 51 height 12
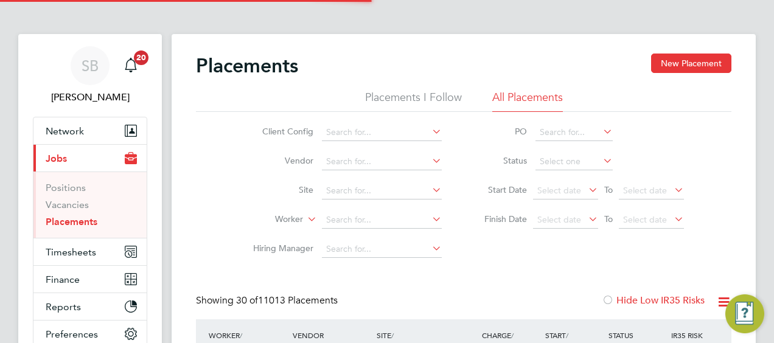
scroll to position [35, 85]
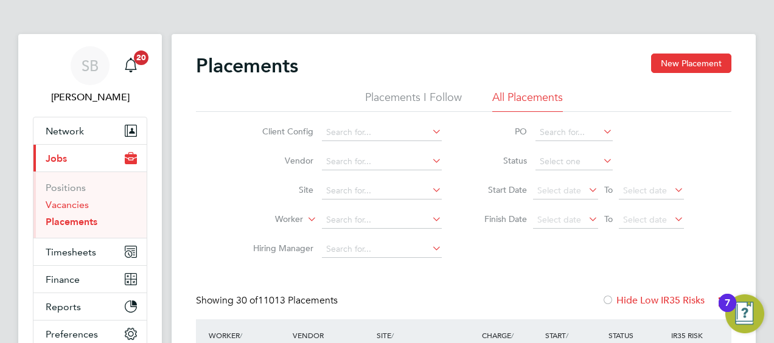
click at [70, 204] on link "Vacancies" at bounding box center [67, 205] width 43 height 12
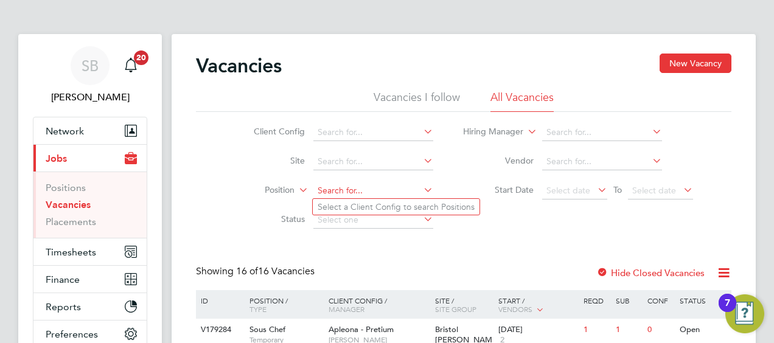
click at [322, 186] on input at bounding box center [374, 191] width 120 height 17
click at [326, 158] on input at bounding box center [374, 161] width 120 height 17
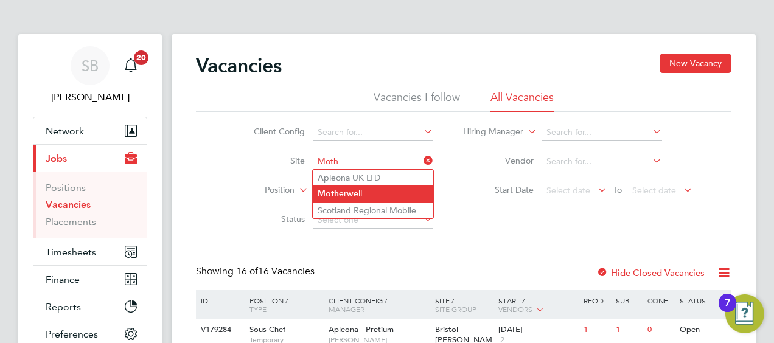
click at [345, 193] on li "Moth erwell" at bounding box center [373, 194] width 121 height 16
type input "Motherwell"
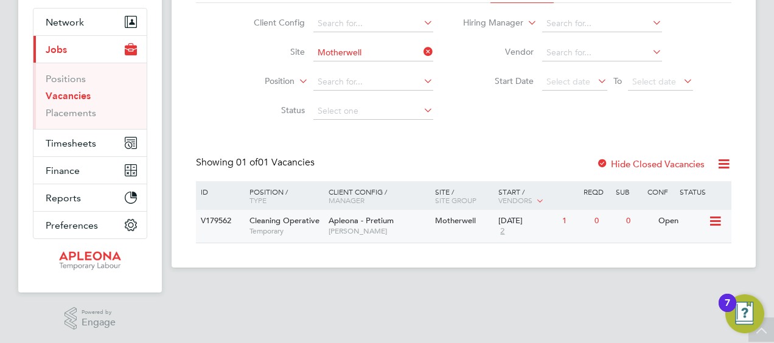
click at [714, 218] on icon at bounding box center [715, 221] width 12 height 15
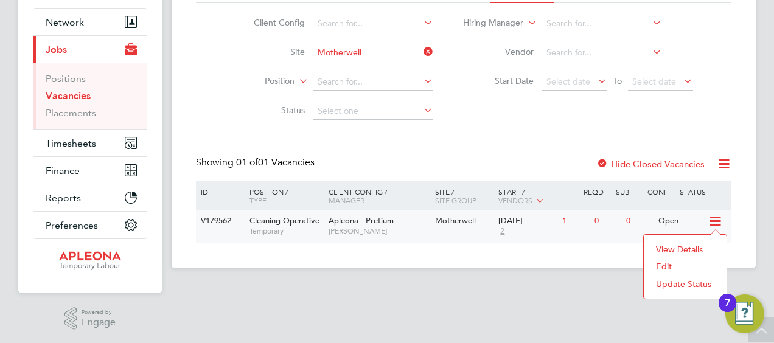
click at [671, 284] on li "Update Status" at bounding box center [685, 284] width 71 height 17
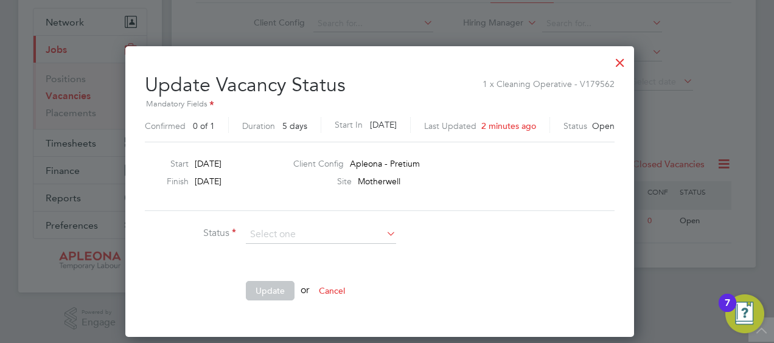
click at [631, 60] on div at bounding box center [620, 60] width 22 height 22
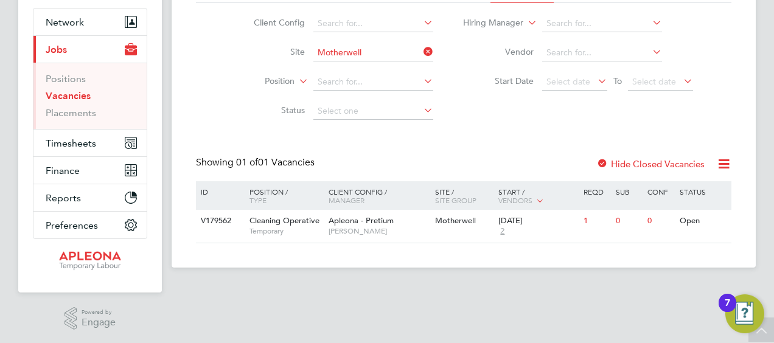
drag, startPoint x: 470, startPoint y: 219, endPoint x: 478, endPoint y: 119, distance: 99.5
click at [478, 119] on div "Client Config Site Motherwell Position Status Hiring Manager Vendor Start Date …" at bounding box center [464, 64] width 536 height 123
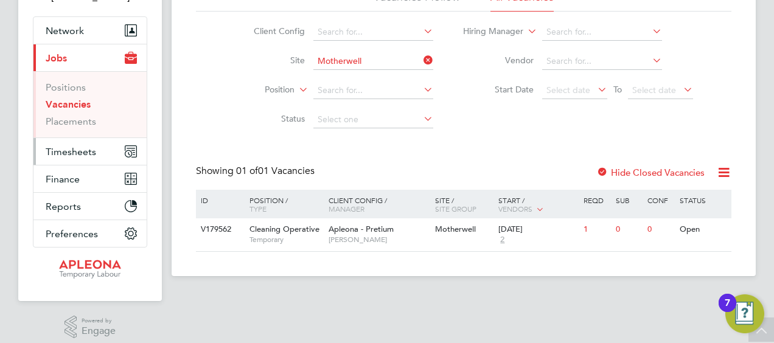
scroll to position [48, 0]
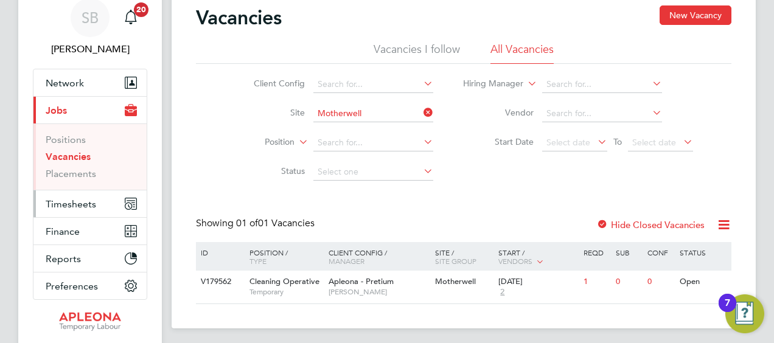
click at [84, 202] on span "Timesheets" at bounding box center [71, 204] width 51 height 12
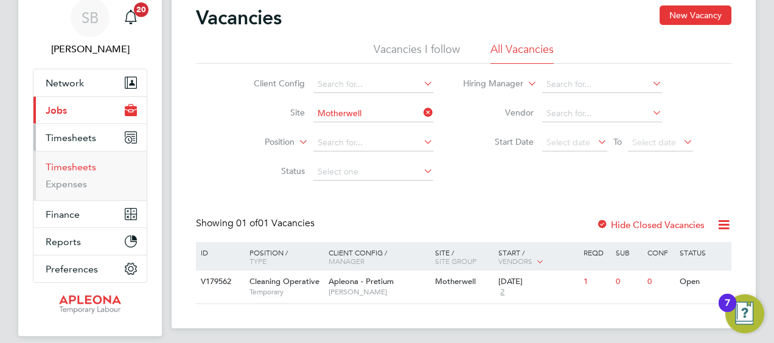
click at [68, 163] on link "Timesheets" at bounding box center [71, 167] width 51 height 12
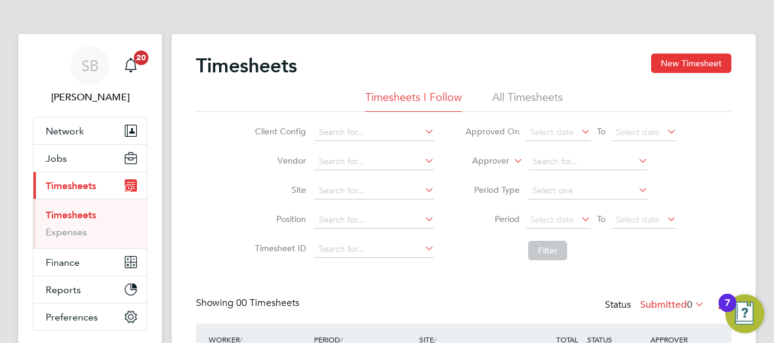
click at [524, 93] on li "All Timesheets" at bounding box center [528, 101] width 71 height 22
click at [326, 189] on input at bounding box center [375, 191] width 120 height 17
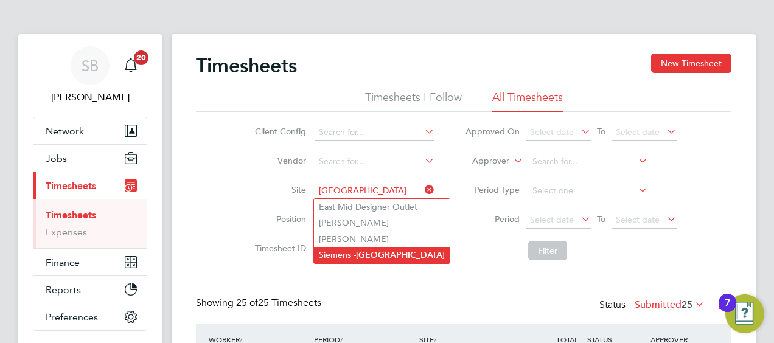
click at [368, 253] on b "[GEOGRAPHIC_DATA]" at bounding box center [400, 255] width 89 height 10
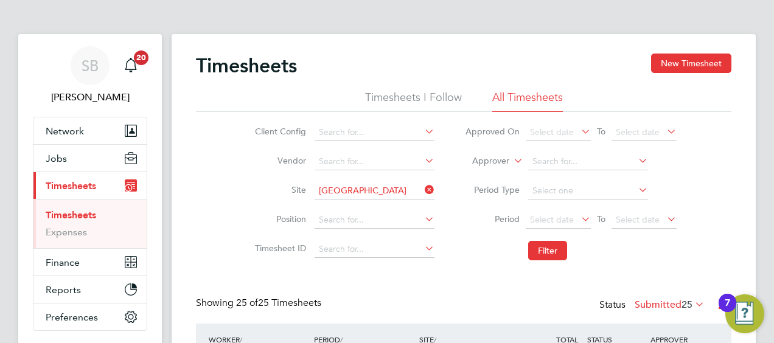
type input "Siemens - [GEOGRAPHIC_DATA]"
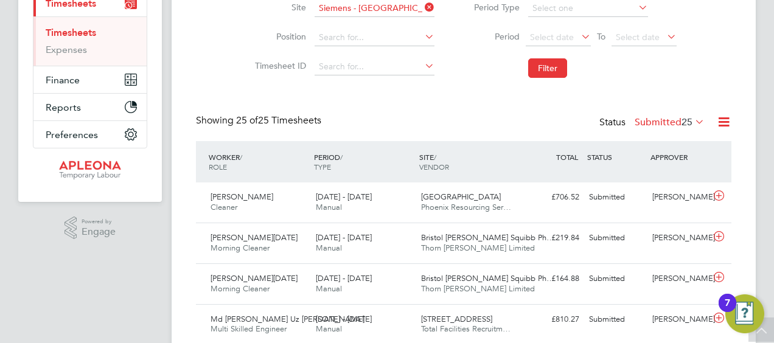
click at [693, 119] on icon at bounding box center [693, 121] width 0 height 17
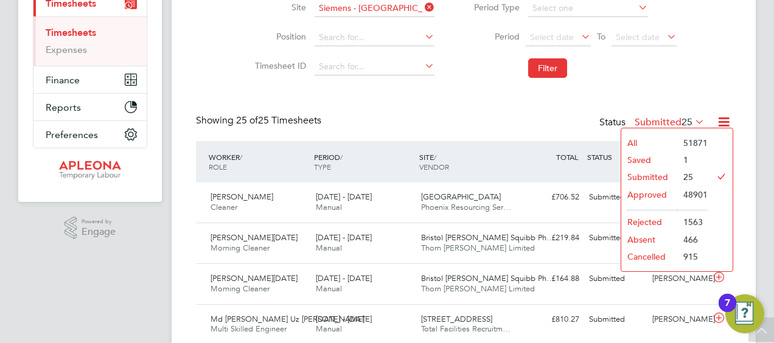
click at [647, 191] on li "Approved" at bounding box center [650, 194] width 56 height 17
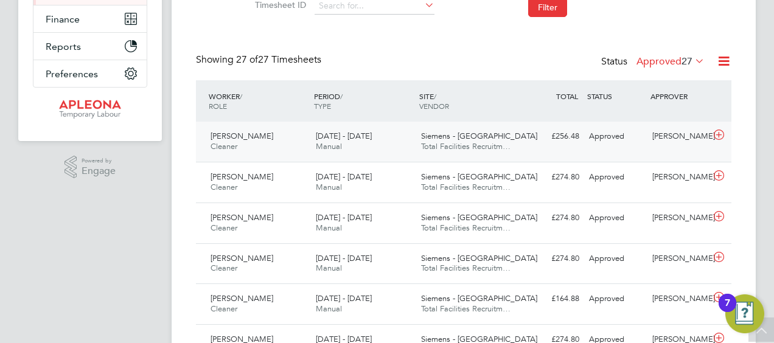
click at [365, 130] on div "[DATE] - [DATE] Manual" at bounding box center [363, 142] width 105 height 30
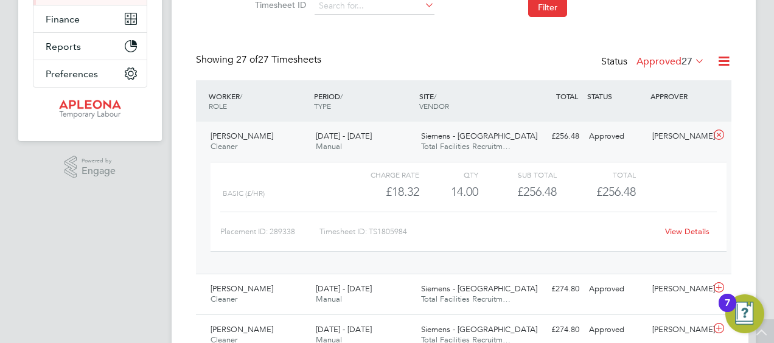
scroll to position [13, 0]
